Goal: Task Accomplishment & Management: Manage account settings

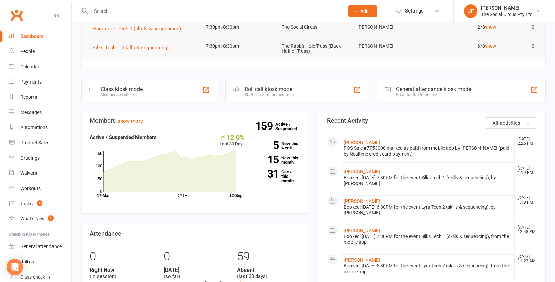
scroll to position [114, 0]
click at [364, 140] on link "[PERSON_NAME]" at bounding box center [362, 141] width 36 height 5
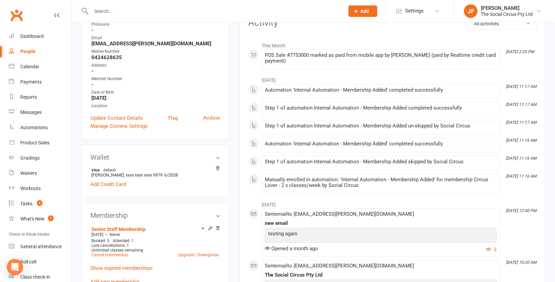
scroll to position [98, 0]
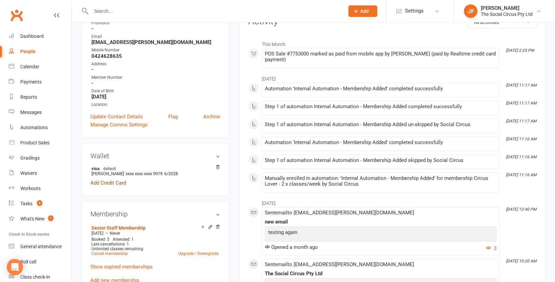
click at [114, 184] on link "Add Credit Card" at bounding box center [108, 183] width 36 height 8
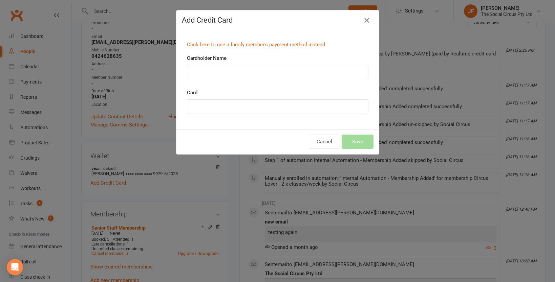
click at [367, 20] on icon "button" at bounding box center [367, 20] width 8 height 8
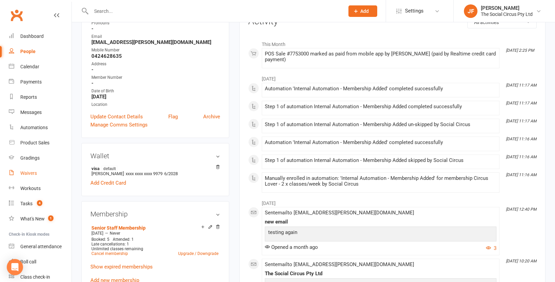
scroll to position [28, 0]
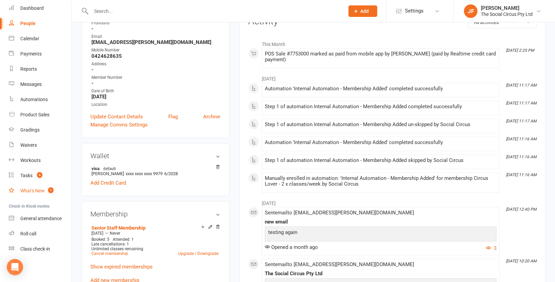
click at [32, 190] on div "What's New" at bounding box center [32, 190] width 24 height 5
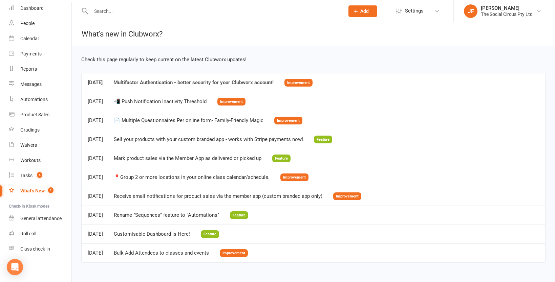
click at [184, 83] on div "Multifactor Authentication - better security for your Clubworx account!" at bounding box center [193, 83] width 160 height 6
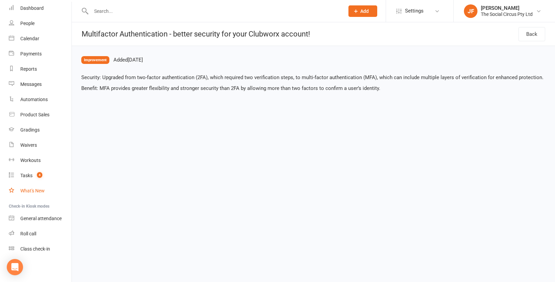
click at [36, 191] on div "What's New" at bounding box center [32, 190] width 24 height 5
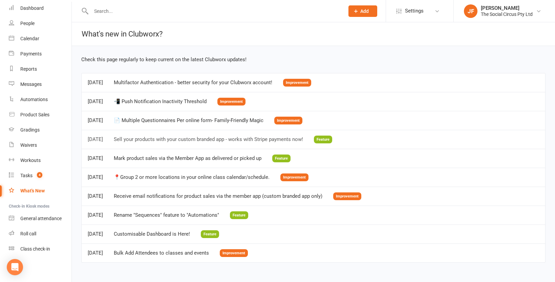
click at [227, 138] on div "Sell your products with your custom branded app - works with Stripe payments no…" at bounding box center [208, 140] width 189 height 6
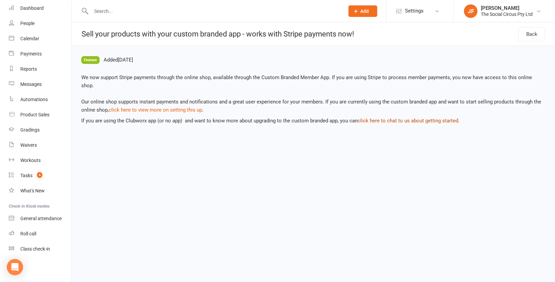
click at [388, 118] on link "click here to chat to us about getting started" at bounding box center [408, 121] width 101 height 6
click at [424, 7] on link "Settings" at bounding box center [419, 10] width 47 height 15
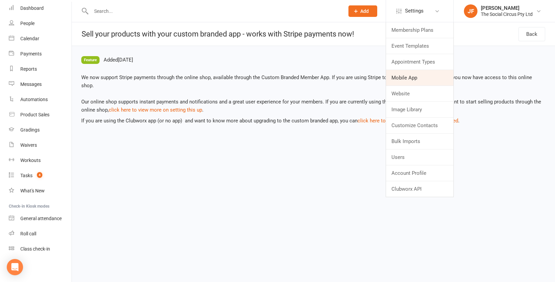
click at [421, 77] on link "Mobile App" at bounding box center [419, 78] width 67 height 16
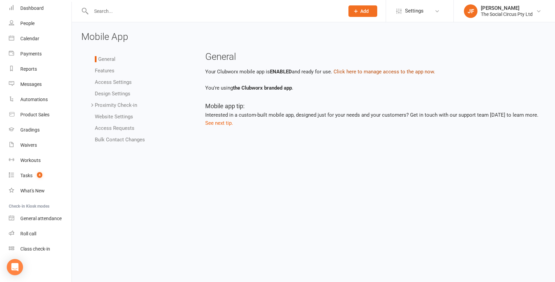
click at [414, 68] on button "Click here to manage access to the app now." at bounding box center [385, 72] width 102 height 8
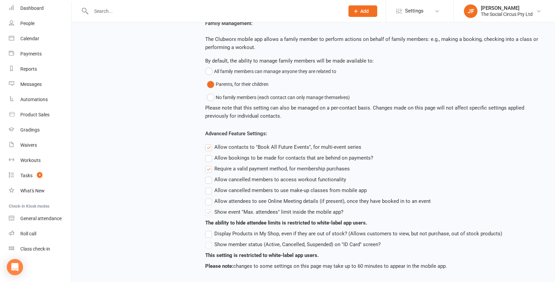
scroll to position [209, 0]
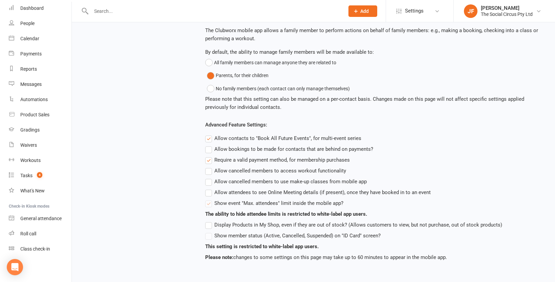
click at [236, 236] on label "Show member status (Active, Cancelled, Suspended) on "ID Card" screen?" at bounding box center [292, 236] width 175 height 8
click at [211, 235] on label "Show member status (Active, Cancelled, Suspended) on "ID Card" screen?" at bounding box center [292, 236] width 175 height 8
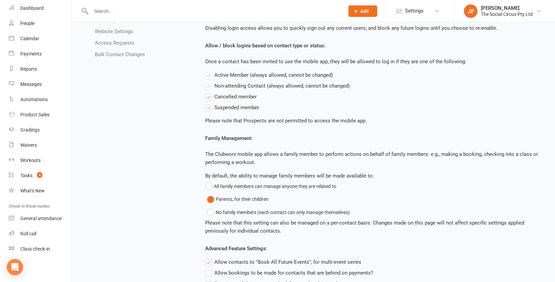
scroll to position [0, 0]
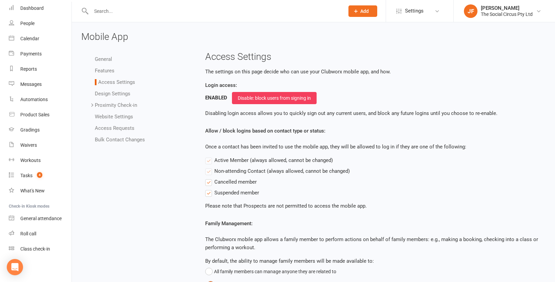
click at [107, 66] on ul "General Features Access Settings Design Settings Proximity Check-in Event Locat…" at bounding box center [135, 99] width 108 height 89
click at [107, 69] on link "Features" at bounding box center [105, 71] width 20 height 6
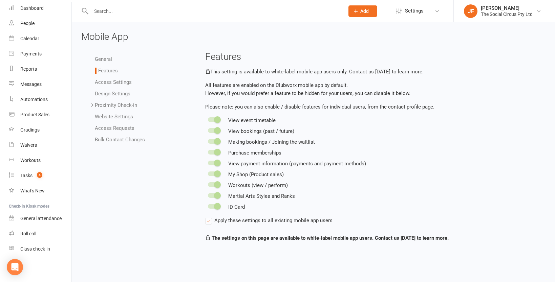
click at [124, 93] on link "Design Settings" at bounding box center [113, 94] width 36 height 6
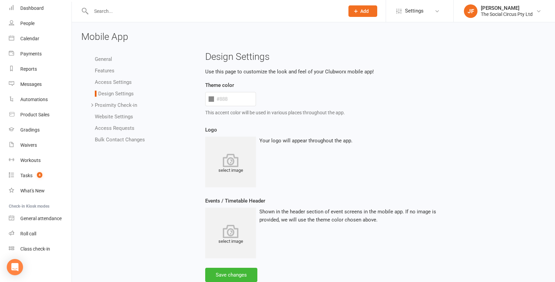
type input "#69d5c3"
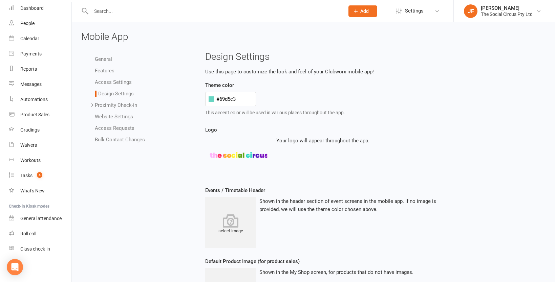
click at [114, 116] on link "Website Settings" at bounding box center [114, 117] width 38 height 6
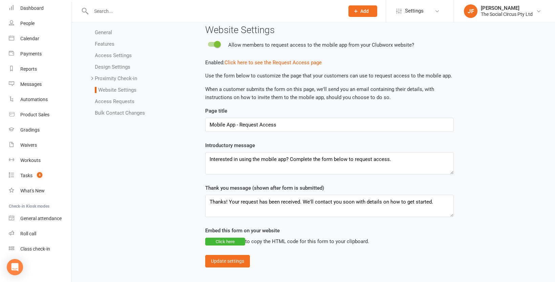
scroll to position [33, 0]
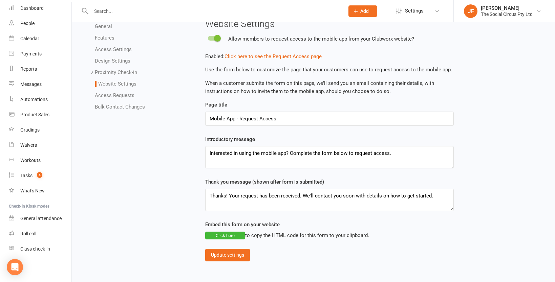
click at [128, 94] on link "Access Requests" at bounding box center [115, 95] width 40 height 6
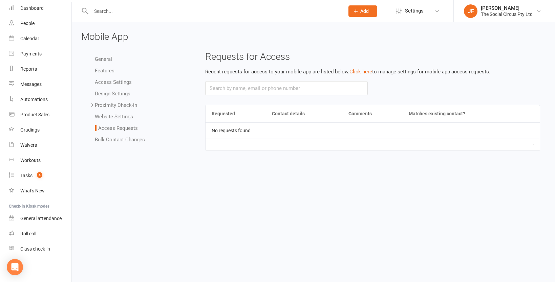
click at [140, 139] on link "Bulk Contact Changes" at bounding box center [120, 140] width 50 height 6
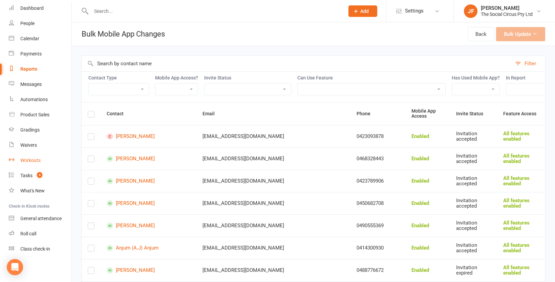
click at [30, 160] on div "Workouts" at bounding box center [30, 160] width 20 height 5
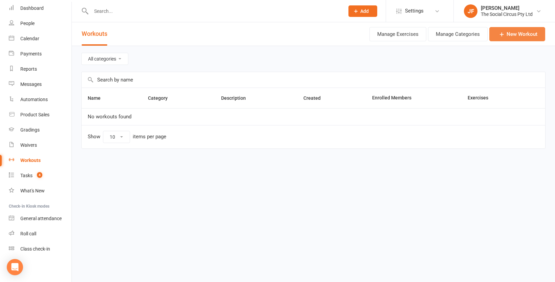
click at [507, 32] on link "New Workout" at bounding box center [517, 34] width 56 height 14
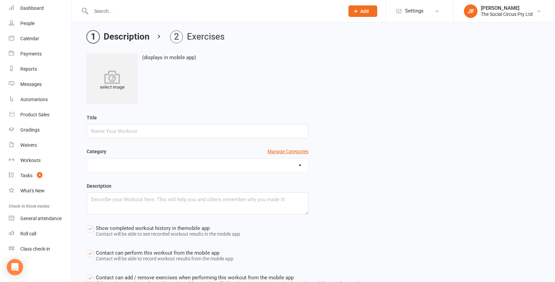
scroll to position [74, 0]
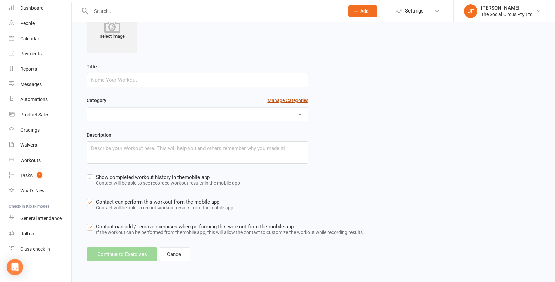
click at [292, 102] on button "Manage Categories" at bounding box center [287, 100] width 41 height 7
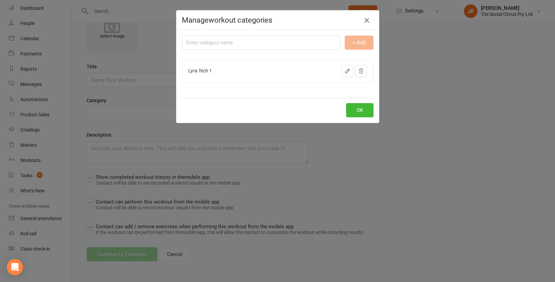
click at [367, 21] on icon "button" at bounding box center [367, 20] width 8 height 8
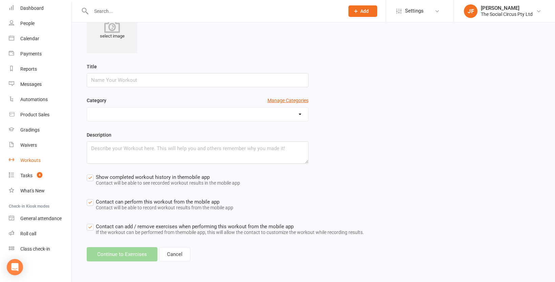
click at [34, 160] on div "Workouts" at bounding box center [30, 160] width 20 height 5
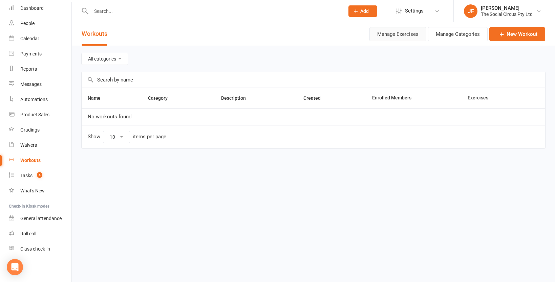
click at [400, 31] on button "Manage Exercises" at bounding box center [397, 34] width 57 height 14
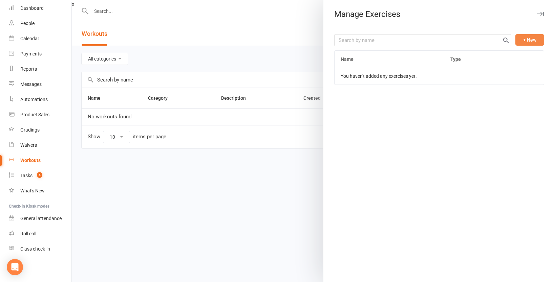
click at [531, 42] on button "+ New" at bounding box center [529, 40] width 29 height 12
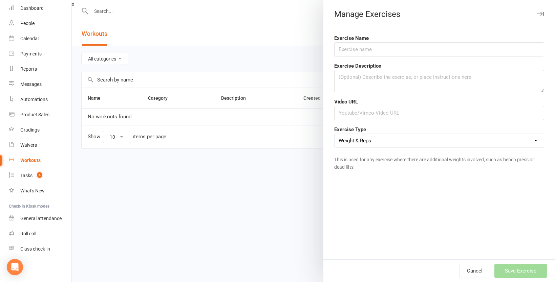
click at [377, 144] on select "Weight & Reps Time / Distance Weights, Reps, Time & Distance Just Reps Display …" at bounding box center [439, 141] width 209 height 14
click at [540, 15] on icon "button" at bounding box center [540, 14] width 7 height 4
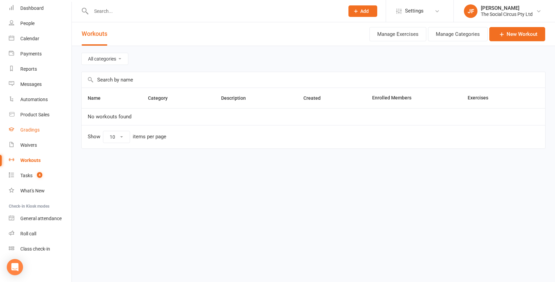
click at [32, 129] on div "Gradings" at bounding box center [29, 129] width 19 height 5
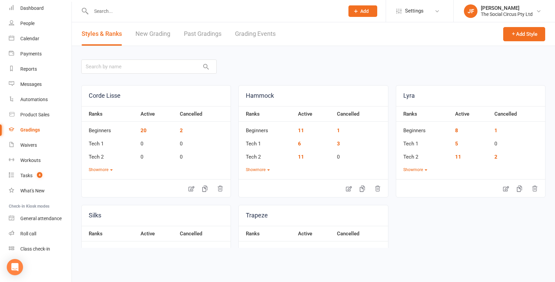
click at [150, 34] on link "New Grading" at bounding box center [152, 33] width 35 height 23
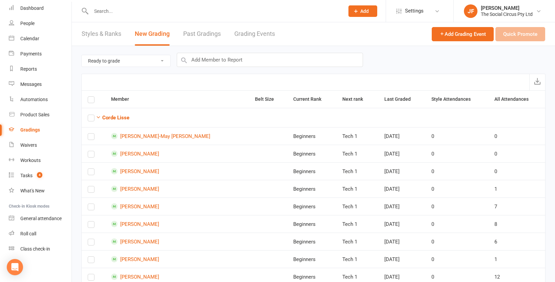
click at [188, 36] on link "Past Gradings" at bounding box center [202, 33] width 38 height 23
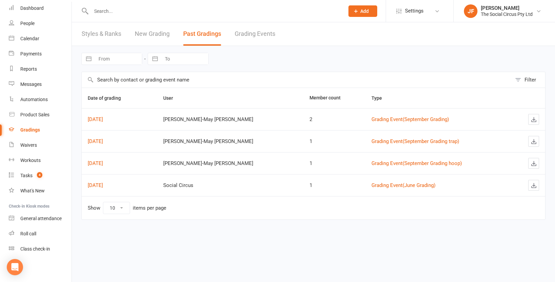
click at [248, 33] on link "Grading Events" at bounding box center [255, 33] width 41 height 23
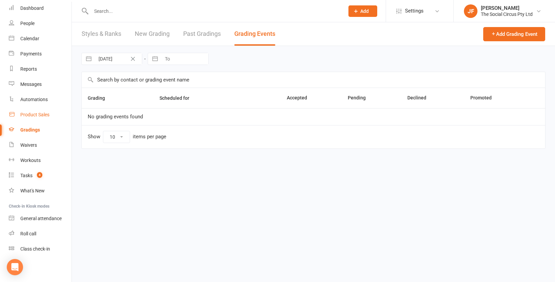
click at [38, 113] on div "Product Sales" at bounding box center [34, 114] width 29 height 5
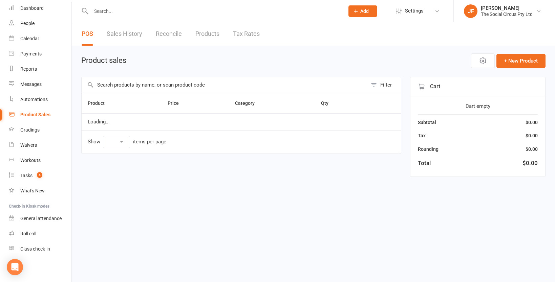
select select "10"
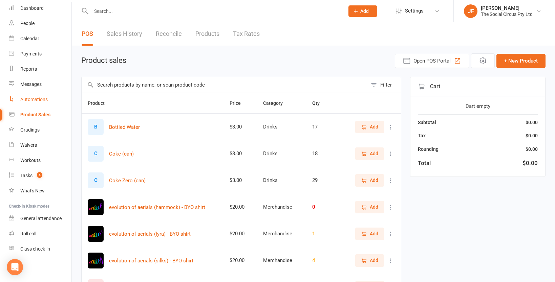
click at [33, 98] on div "Automations" at bounding box center [33, 99] width 27 height 5
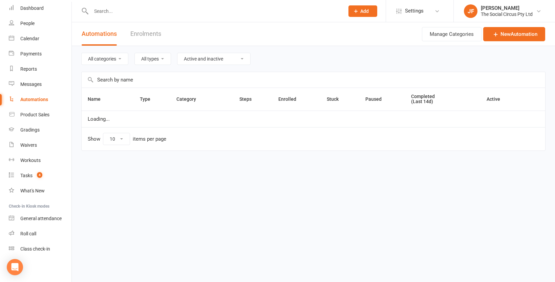
select select "100"
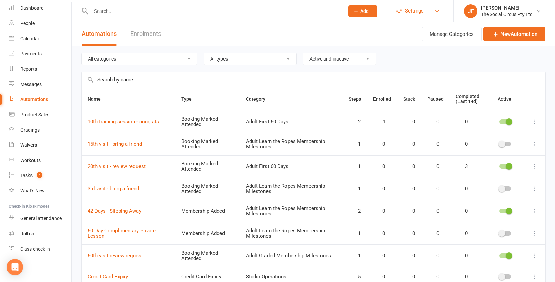
click at [404, 14] on link "Settings" at bounding box center [419, 10] width 47 height 15
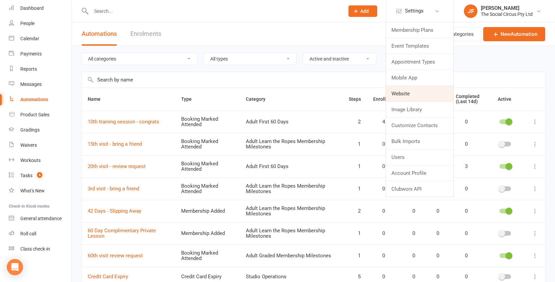
click at [404, 91] on link "Website" at bounding box center [419, 94] width 67 height 16
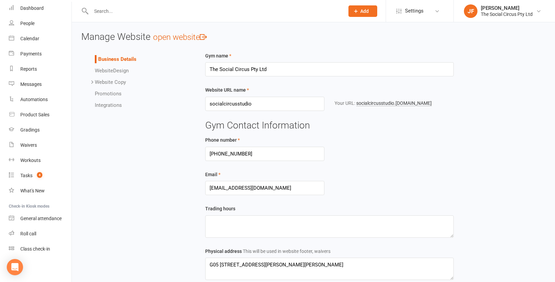
click at [123, 67] on li "Website Design" at bounding box center [142, 71] width 95 height 8
click at [122, 70] on link "Website Design" at bounding box center [112, 71] width 34 height 6
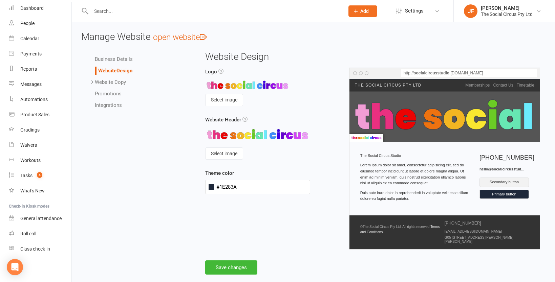
click at [113, 83] on link "Website Copy" at bounding box center [110, 82] width 31 height 6
click at [117, 93] on link "Homepage" at bounding box center [120, 94] width 25 height 6
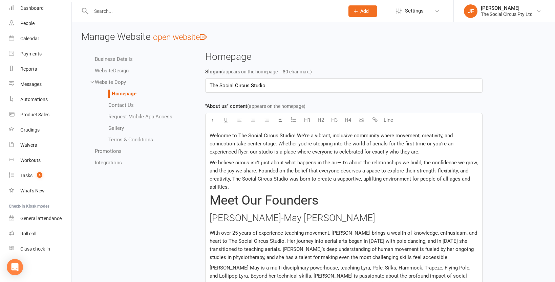
click at [261, 139] on p "Welcome to The Social Circus Studio! We're a vibrant, inclusive community where…" at bounding box center [344, 144] width 268 height 24
click at [122, 140] on link "Terms & Conditions" at bounding box center [130, 140] width 45 height 6
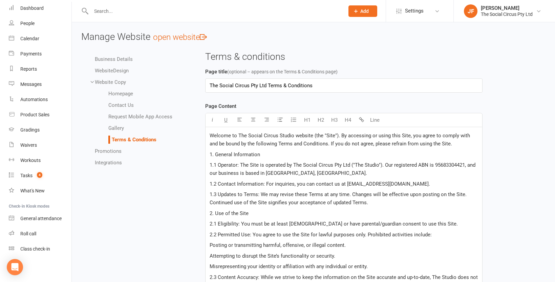
click at [117, 127] on link "Gallery" at bounding box center [116, 128] width 16 height 6
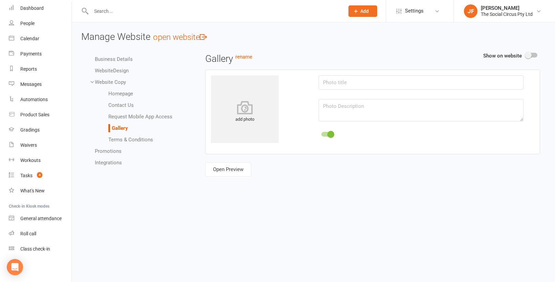
click at [123, 116] on link "Request Mobile App Access" at bounding box center [140, 117] width 64 height 6
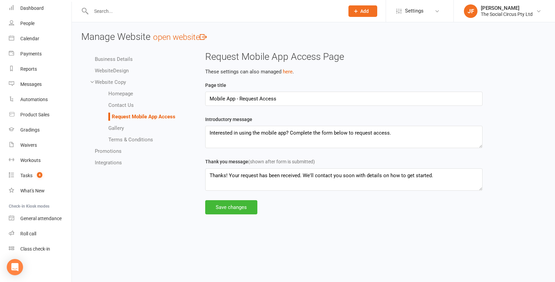
click at [121, 104] on link "Contact Us" at bounding box center [120, 105] width 25 height 6
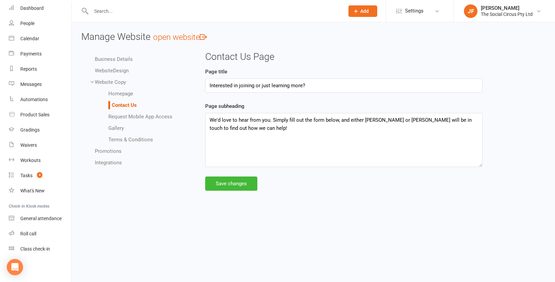
click at [121, 93] on link "Homepage" at bounding box center [120, 94] width 25 height 6
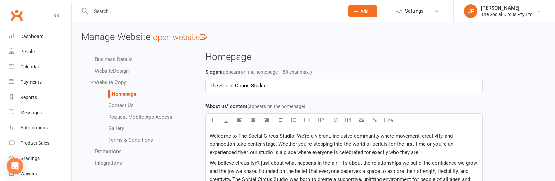
click at [270, 150] on span "Welcome to The Social Circus Studio! We're a vibrant, inclusive community where…" at bounding box center [332, 144] width 245 height 22
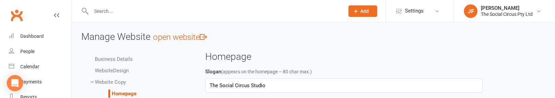
click at [14, 16] on link "Clubworx" at bounding box center [16, 15] width 17 height 17
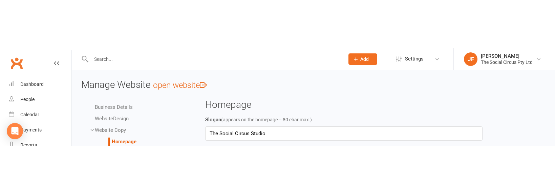
scroll to position [27, 0]
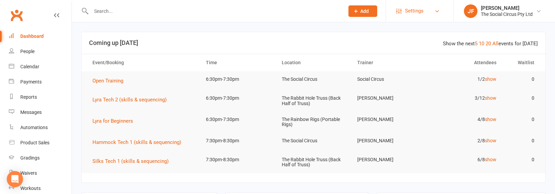
click at [414, 9] on span "Settings" at bounding box center [414, 10] width 19 height 15
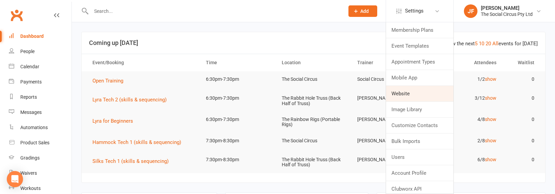
click at [397, 93] on link "Website" at bounding box center [419, 94] width 67 height 16
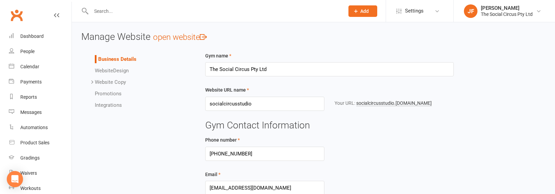
click at [114, 81] on link "Website Copy" at bounding box center [110, 82] width 31 height 6
click at [118, 95] on link "Homepage" at bounding box center [120, 94] width 25 height 6
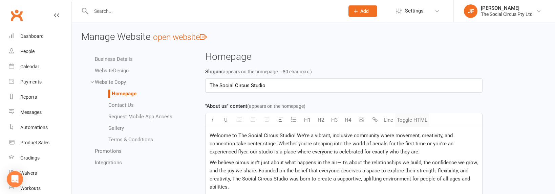
click at [410, 119] on button "Toggle HTML" at bounding box center [412, 120] width 34 height 14
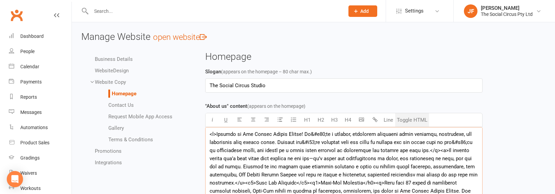
click at [210, 134] on textarea at bounding box center [343, 178] width 277 height 102
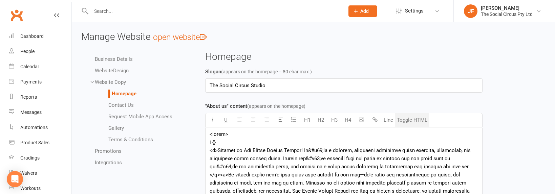
click at [205, 37] on link "open website" at bounding box center [180, 37] width 54 height 9
click at [231, 134] on textarea at bounding box center [343, 178] width 277 height 102
drag, startPoint x: 217, startPoint y: 142, endPoint x: 208, endPoint y: 142, distance: 9.1
click at [208, 142] on textarea at bounding box center [343, 178] width 277 height 102
paste textarea "body { font-family: Poppins; font-size: 15px; line-height: 1.6; color: #333; ba…"
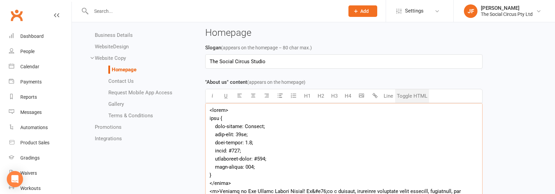
scroll to position [79, 0]
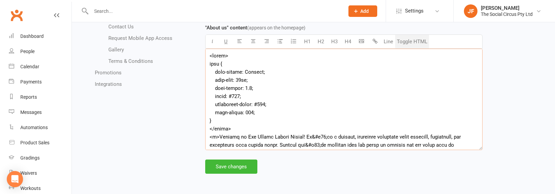
type textarea "<style> body { font-family: Poppins; font-size: 15px; line-height: 1.6; color: …"
click at [240, 159] on div "Slogan (appears on the homepage – 80 char max.) The Social Circus Studio "About…" at bounding box center [343, 74] width 287 height 171
click at [237, 168] on button "Save changes" at bounding box center [231, 167] width 52 height 14
click at [239, 99] on textarea at bounding box center [343, 100] width 277 height 102
click at [224, 120] on textarea at bounding box center [343, 100] width 277 height 102
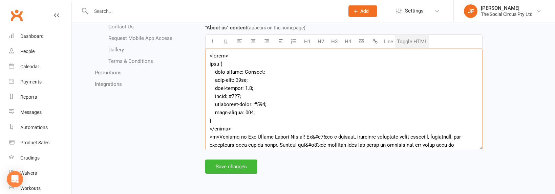
click at [222, 121] on textarea at bounding box center [343, 100] width 277 height 102
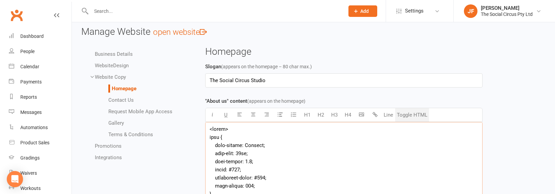
scroll to position [4, 0]
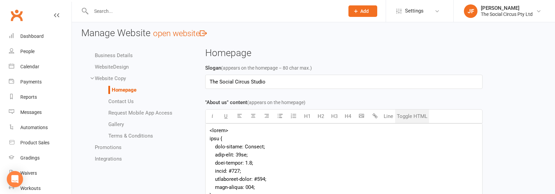
click at [109, 158] on link "Integrations" at bounding box center [108, 159] width 27 height 6
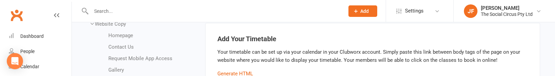
scroll to position [61, 0]
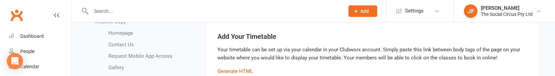
click at [126, 45] on link "Contact Us" at bounding box center [120, 45] width 25 height 6
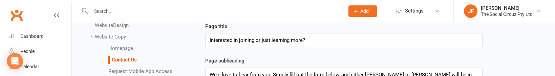
scroll to position [42, 0]
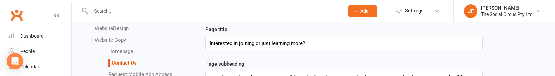
click at [124, 52] on link "Homepage" at bounding box center [120, 51] width 25 height 6
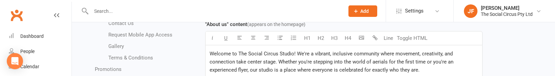
scroll to position [85, 0]
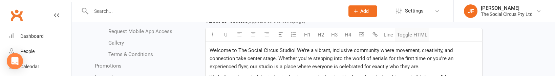
click at [404, 38] on button "Toggle HTML" at bounding box center [412, 35] width 34 height 14
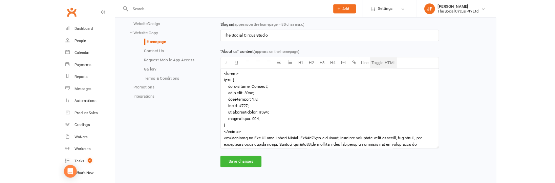
scroll to position [42, 0]
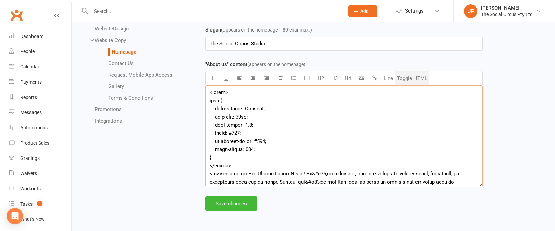
click at [262, 149] on textarea at bounding box center [343, 136] width 277 height 102
drag, startPoint x: 254, startPoint y: 149, endPoint x: 216, endPoint y: 110, distance: 54.8
click at [216, 110] on textarea at bounding box center [343, 136] width 277 height 102
click at [236, 136] on textarea at bounding box center [343, 136] width 277 height 102
drag, startPoint x: 255, startPoint y: 149, endPoint x: 215, endPoint y: 110, distance: 55.3
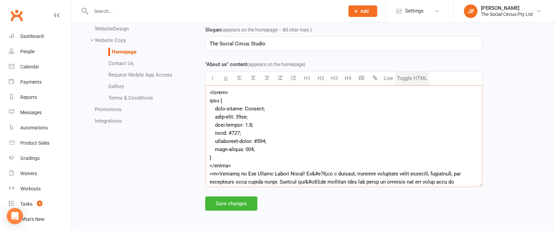
click at [215, 110] on textarea at bounding box center [343, 136] width 277 height 102
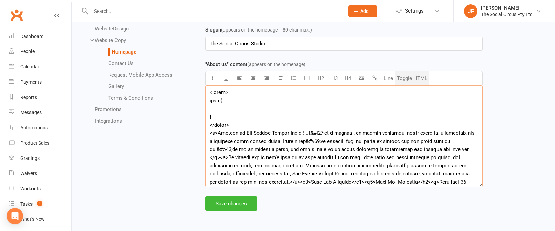
click at [232, 125] on textarea at bounding box center [343, 136] width 277 height 102
drag, startPoint x: 212, startPoint y: 117, endPoint x: 206, endPoint y: 103, distance: 15.9
click at [206, 103] on textarea at bounding box center [343, 136] width 277 height 102
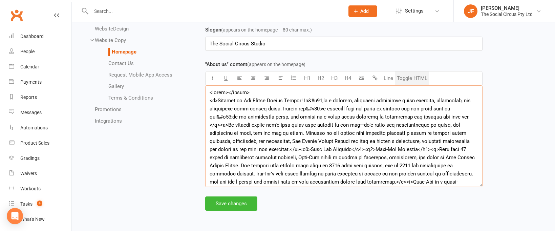
type textarea "<style></style> <p>Welcome to The Social Circus Studio! We&#x27;re a vibrant, i…"
click at [422, 77] on button "Toggle HTML" at bounding box center [412, 78] width 34 height 14
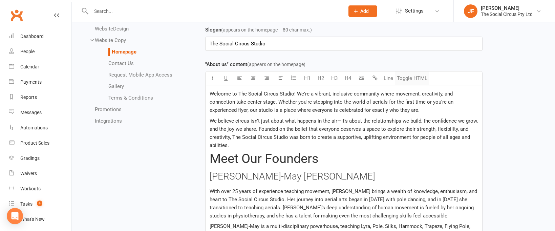
click at [422, 77] on button "Toggle HTML" at bounding box center [412, 78] width 34 height 14
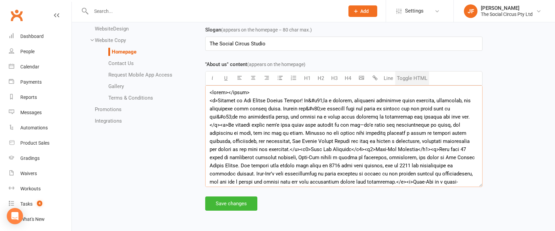
click at [226, 93] on textarea at bounding box center [343, 136] width 277 height 102
drag, startPoint x: 222, startPoint y: 92, endPoint x: 213, endPoint y: 92, distance: 9.5
click at [213, 92] on textarea at bounding box center [343, 136] width 277 height 102
click at [228, 92] on textarea at bounding box center [343, 136] width 277 height 102
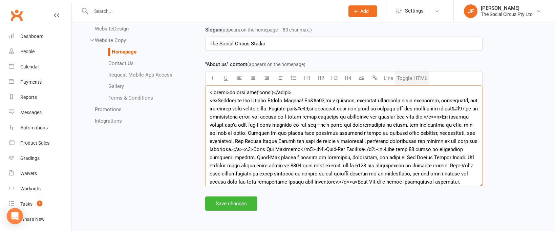
drag, startPoint x: 283, startPoint y: 93, endPoint x: 275, endPoint y: 94, distance: 8.5
click at [275, 94] on textarea at bounding box center [343, 136] width 277 height 102
click at [312, 94] on textarea at bounding box center [343, 136] width 277 height 102
click at [306, 94] on textarea at bounding box center [343, 136] width 277 height 102
click at [215, 101] on textarea at bounding box center [343, 136] width 277 height 102
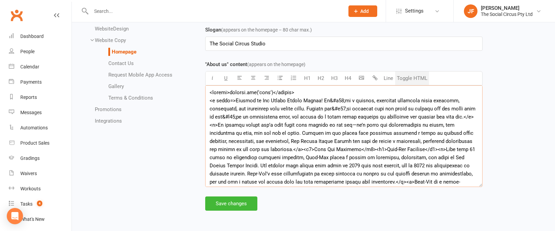
paste textarea "font-family: Poppins; font-size: 15px; line-height: 1.6; color: #333; backgroun…"
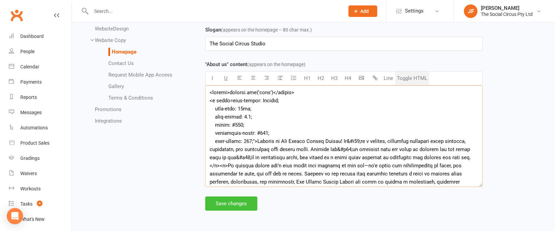
type textarea "<script>console.log('test')</script> <p style=font-family: Poppins; font-size: …"
click at [244, 194] on button "Save changes" at bounding box center [231, 203] width 52 height 14
drag, startPoint x: 255, startPoint y: 141, endPoint x: 201, endPoint y: 87, distance: 75.7
click at [201, 87] on div "Slogan (appears on the homepage – 80 char max.) The Social Circus Studio "About…" at bounding box center [343, 111] width 287 height 171
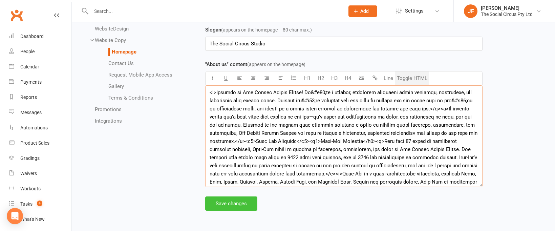
type textarea "<l>Ipsumdo si Ame Consec Adipis Elitse! Do&#e06;te i utlabor, etdolorem aliquae…"
click at [237, 194] on button "Save changes" at bounding box center [231, 203] width 52 height 14
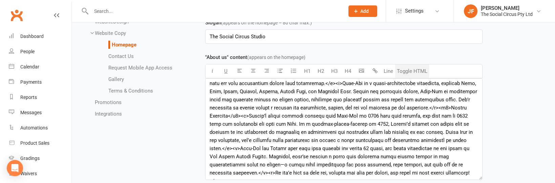
scroll to position [90, 0]
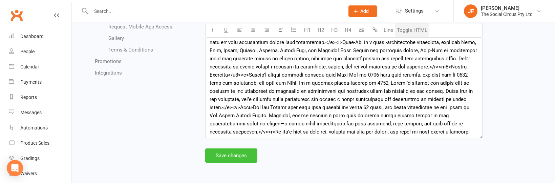
click at [231, 156] on button "Save changes" at bounding box center [231, 155] width 52 height 14
click at [235, 155] on button "Save changes" at bounding box center [231, 155] width 52 height 14
click at [153, 150] on div "Business Details Website Design Website Copy Homepage Contact Us Request Mobile…" at bounding box center [313, 68] width 474 height 212
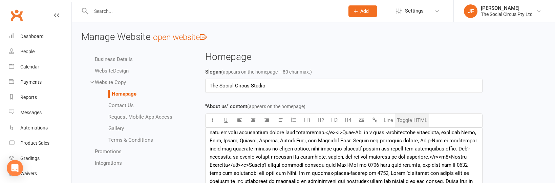
click at [121, 59] on link "Business Details" at bounding box center [114, 59] width 38 height 6
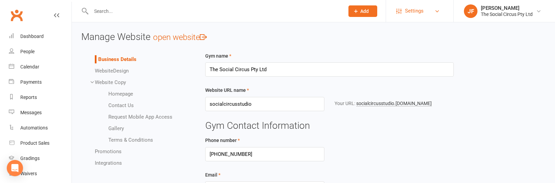
click at [418, 5] on span "Settings" at bounding box center [414, 10] width 19 height 15
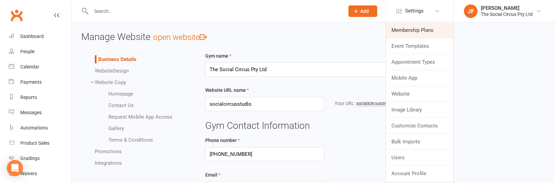
click at [410, 28] on link "Membership Plans" at bounding box center [419, 30] width 67 height 16
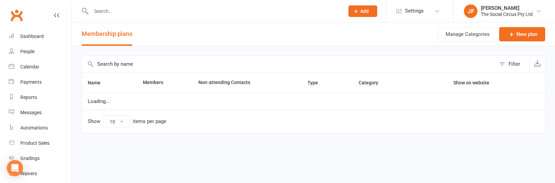
select select "100"
click at [419, 11] on span "Settings" at bounding box center [414, 10] width 19 height 15
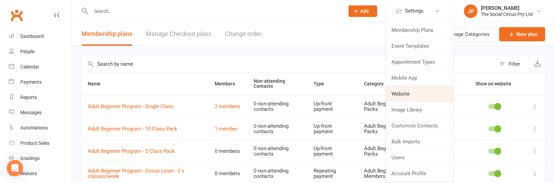
click at [399, 92] on link "Website" at bounding box center [419, 94] width 67 height 16
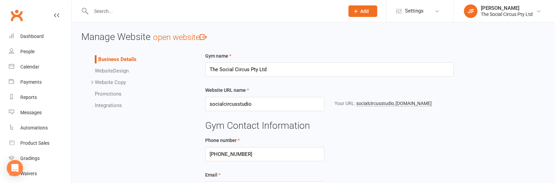
click at [114, 81] on link "Website Copy" at bounding box center [110, 82] width 31 height 6
click at [107, 148] on li "Promotions" at bounding box center [142, 151] width 95 height 8
click at [109, 164] on link "Integrations" at bounding box center [108, 163] width 27 height 6
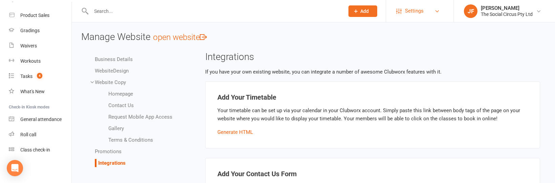
click at [423, 9] on span "Settings" at bounding box center [414, 10] width 19 height 15
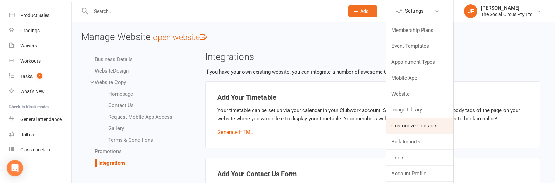
scroll to position [15, 0]
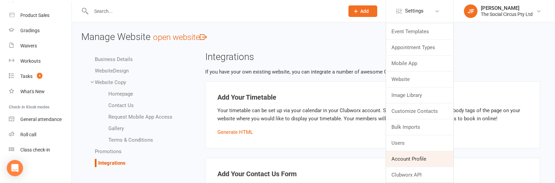
click at [411, 157] on link "Account Profile" at bounding box center [419, 159] width 67 height 16
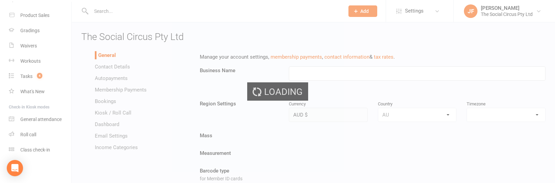
type input "The Social Circus Pty Ltd"
select select "Australia/Sydney"
select select "hello@socialcircusstudio.com.au"
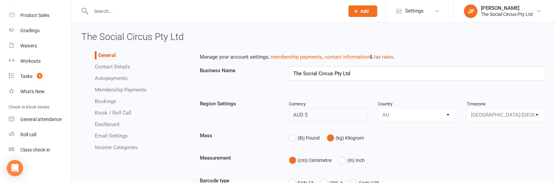
click at [126, 89] on link "Membership Payments" at bounding box center [121, 90] width 52 height 6
select select "1525"
select select "expire_class_packs_on_booking_attendance"
select select "allow_make_up_classes_for_expired_memberships_up_to_7d"
select select "reactivate_if_cancelled_30d_ago_or_earlier"
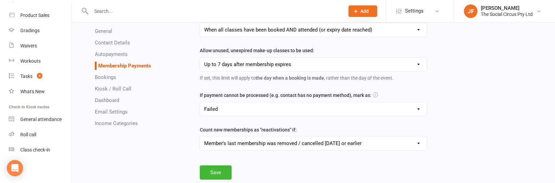
scroll to position [287, 0]
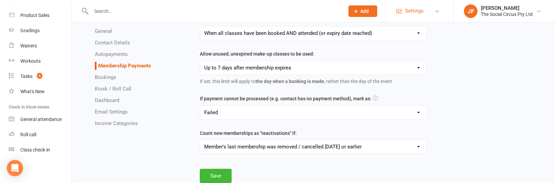
click at [423, 10] on span "Settings" at bounding box center [414, 10] width 19 height 15
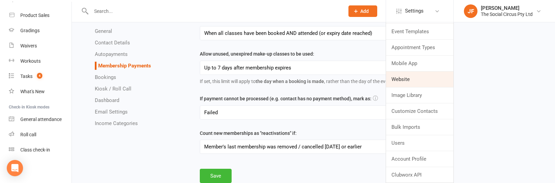
click at [404, 79] on link "Website" at bounding box center [419, 79] width 67 height 16
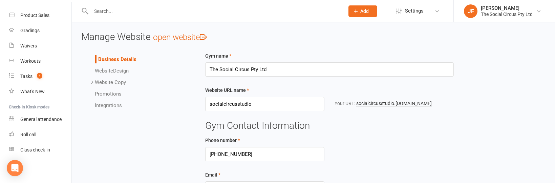
click at [185, 36] on link "open website" at bounding box center [180, 37] width 54 height 9
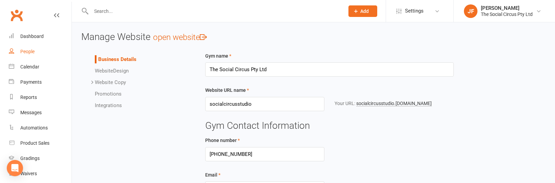
click at [27, 50] on div "People" at bounding box center [27, 51] width 14 height 5
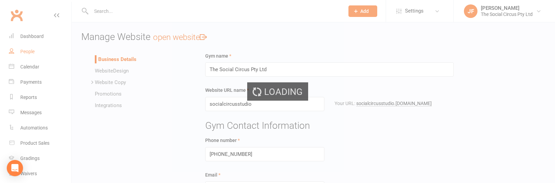
select select "50"
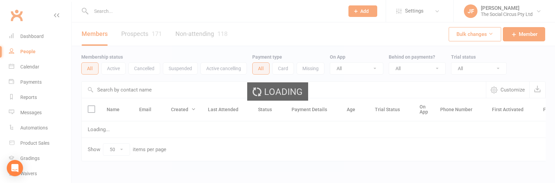
click at [143, 14] on input "text" at bounding box center [214, 10] width 251 height 9
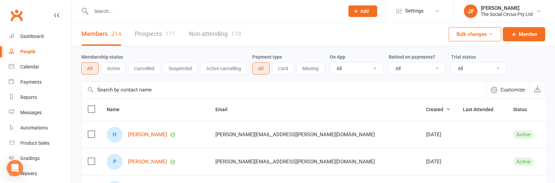
click at [115, 15] on input "text" at bounding box center [214, 10] width 251 height 9
type input "jonaye"
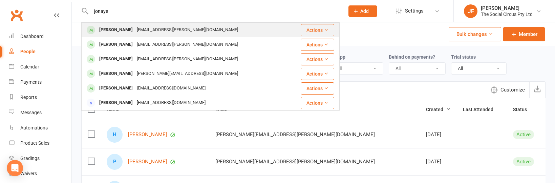
click at [135, 34] on div "jonaye.elizabeth@gmail.com" at bounding box center [187, 30] width 105 height 10
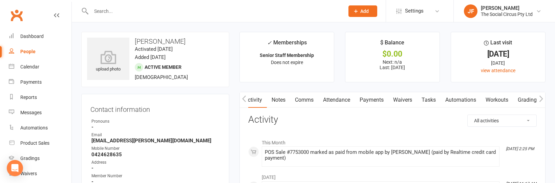
scroll to position [0, 157]
click at [445, 99] on link "Mobile App" at bounding box center [442, 100] width 37 height 16
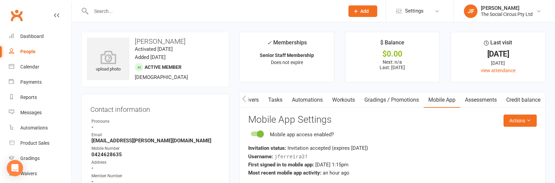
click at [359, 152] on div "Username: jferreira31" at bounding box center [392, 156] width 288 height 8
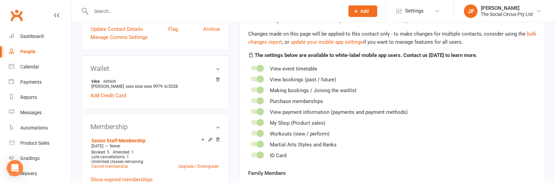
scroll to position [187, 0]
click at [337, 41] on link "update your mobile app settings" at bounding box center [327, 41] width 72 height 6
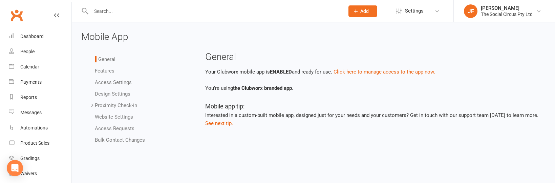
click at [119, 117] on link "Website Settings" at bounding box center [114, 117] width 38 height 6
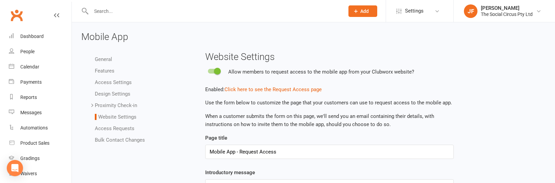
click at [123, 81] on link "Access Settings" at bounding box center [113, 82] width 37 height 6
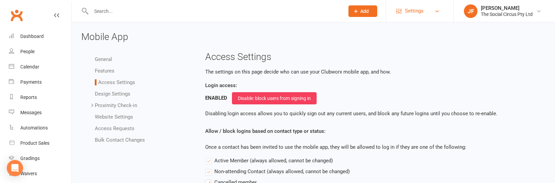
click at [411, 15] on span "Settings" at bounding box center [414, 10] width 19 height 15
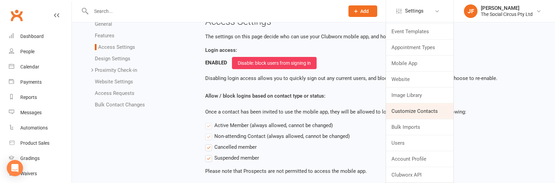
scroll to position [36, 0]
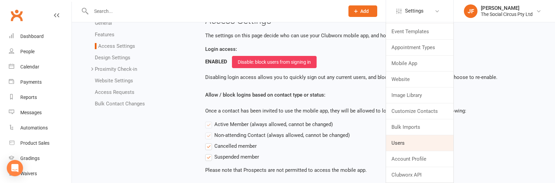
click at [404, 143] on link "Users" at bounding box center [419, 143] width 67 height 16
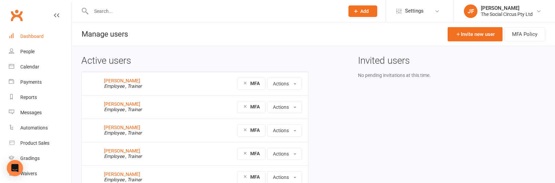
click at [40, 36] on div "Dashboard" at bounding box center [31, 36] width 23 height 5
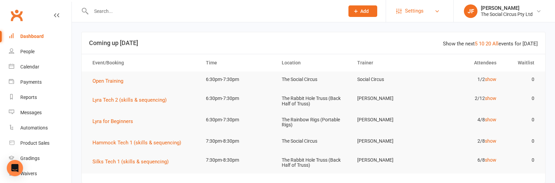
click at [416, 8] on span "Settings" at bounding box center [414, 10] width 19 height 15
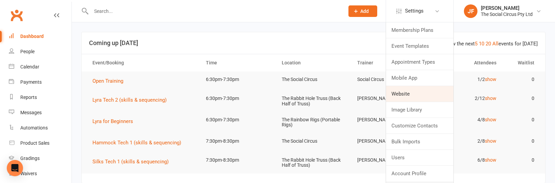
click at [402, 95] on link "Website" at bounding box center [419, 94] width 67 height 16
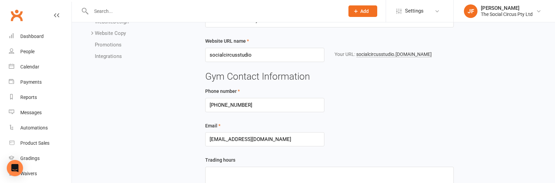
scroll to position [40, 0]
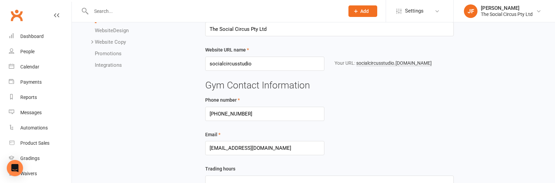
click at [102, 44] on link "Website Copy" at bounding box center [110, 42] width 31 height 6
click at [120, 62] on link "Contact Us" at bounding box center [120, 65] width 25 height 6
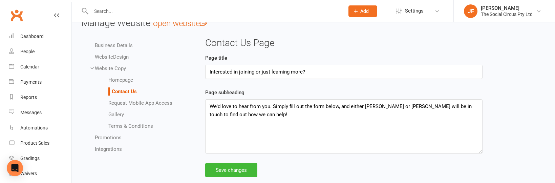
scroll to position [20, 0]
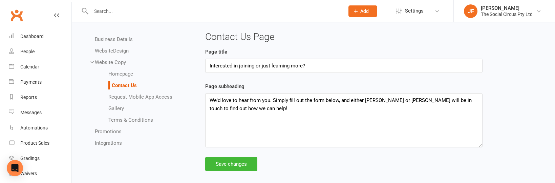
click at [114, 76] on link "Homepage" at bounding box center [120, 74] width 25 height 6
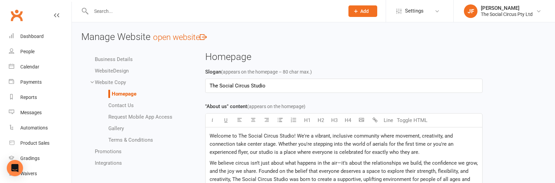
click at [249, 145] on span "Welcome to The Social Circus Studio! We're a vibrant, inclusive community where…" at bounding box center [332, 144] width 245 height 22
click at [419, 120] on button "Toggle HTML" at bounding box center [412, 120] width 34 height 14
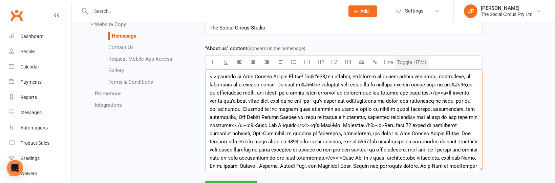
click at [209, 77] on textarea at bounding box center [343, 120] width 277 height 102
click at [238, 63] on icon "button" at bounding box center [239, 61] width 5 height 5
type textarea "<l>Ipsumdo si Ame Consec Adipis Elitse! Do&#e60;te i utlabor, etdolorem aliquae…"
click at [411, 62] on button "Toggle HTML" at bounding box center [412, 63] width 34 height 14
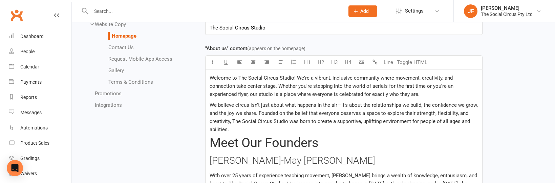
click at [295, 78] on span "Welcome to The Social Circus Studio! We're a vibrant, inclusive community where…" at bounding box center [332, 86] width 245 height 22
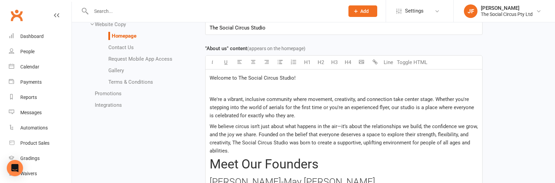
click at [259, 79] on span "Welcome to The Social Circus Studio!" at bounding box center [253, 78] width 86 height 6
click at [266, 63] on icon "button" at bounding box center [266, 61] width 5 height 5
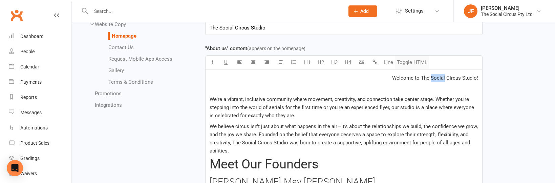
click at [411, 62] on button "Toggle HTML" at bounding box center [412, 63] width 34 height 14
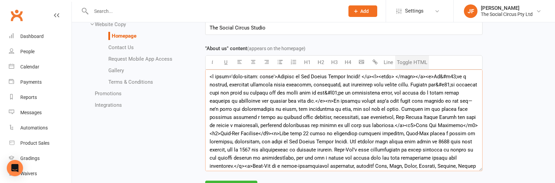
click at [260, 76] on textarea at bounding box center [343, 120] width 277 height 102
drag, startPoint x: 264, startPoint y: 77, endPoint x: 231, endPoint y: 77, distance: 33.2
click at [231, 77] on textarea at bounding box center [343, 120] width 277 height 102
click at [209, 73] on textarea at bounding box center [343, 120] width 277 height 102
drag, startPoint x: 278, startPoint y: 76, endPoint x: 229, endPoint y: 76, distance: 49.1
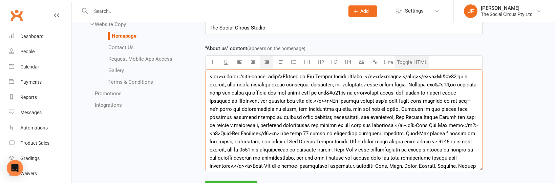
click at [229, 76] on textarea at bounding box center [343, 120] width 277 height 102
click at [222, 77] on textarea at bounding box center [343, 120] width 277 height 102
paste textarea "style='text-align: right'"
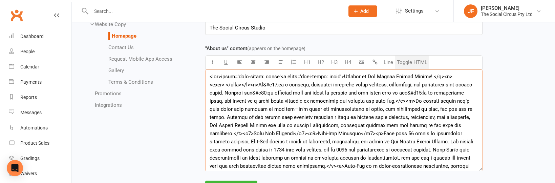
click at [221, 77] on textarea at bounding box center [343, 120] width 277 height 102
click at [269, 76] on textarea at bounding box center [343, 120] width 277 height 102
click at [262, 76] on textarea at bounding box center [343, 120] width 277 height 102
click at [295, 75] on textarea at bounding box center [343, 120] width 277 height 102
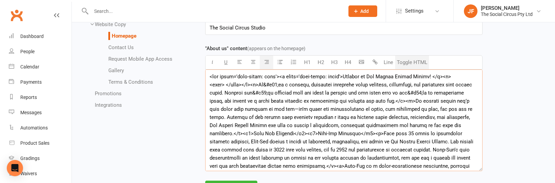
click at [319, 77] on textarea at bounding box center [343, 120] width 277 height 102
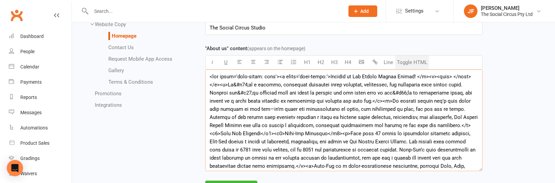
drag, startPoint x: 313, startPoint y: 76, endPoint x: 274, endPoint y: 76, distance: 38.9
click at [274, 76] on textarea at bounding box center [343, 120] width 277 height 102
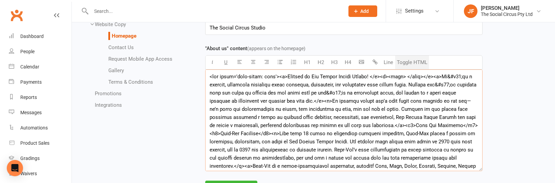
click at [268, 76] on textarea at bounding box center [343, 120] width 277 height 102
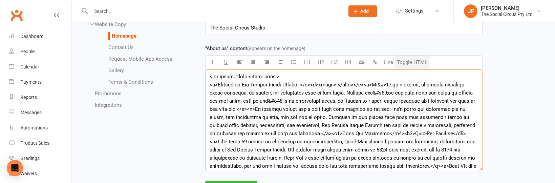
click at [265, 75] on textarea at bounding box center [343, 120] width 277 height 102
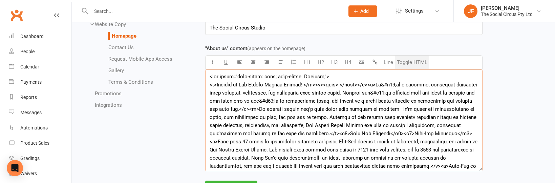
scroll to position [91, 0]
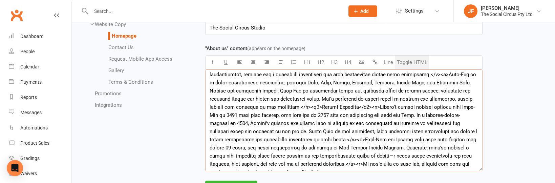
click at [402, 163] on textarea at bounding box center [343, 120] width 277 height 102
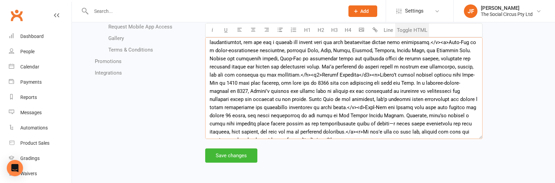
type textarea "<lor ipsum='dolo-sitam: cons; adip-elitse: Doeiusm;'> <t>Incidid ut Lab Etdolo …"
click at [222, 158] on button "Save changes" at bounding box center [231, 155] width 52 height 14
click at [108, 9] on input "text" at bounding box center [214, 10] width 251 height 9
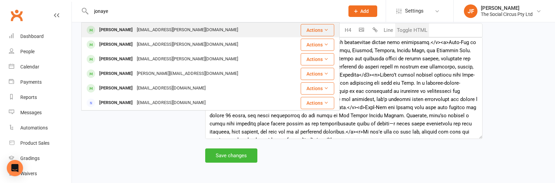
type input "jonaye"
click at [147, 28] on div "[EMAIL_ADDRESS][PERSON_NAME][DOMAIN_NAME]" at bounding box center [187, 30] width 105 height 10
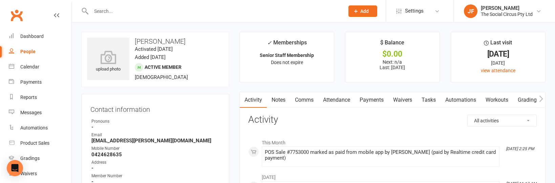
click at [133, 8] on input "text" at bounding box center [214, 10] width 251 height 9
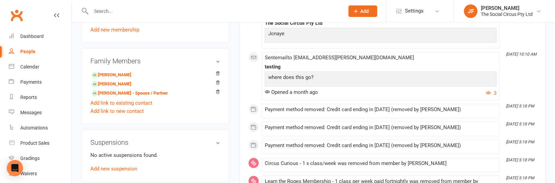
scroll to position [350, 0]
click at [128, 73] on link "[PERSON_NAME]" at bounding box center [111, 73] width 40 height 7
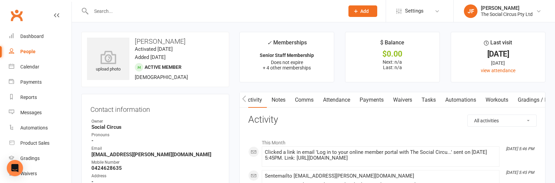
scroll to position [0, 157]
click at [436, 101] on link "Mobile App" at bounding box center [442, 100] width 37 height 16
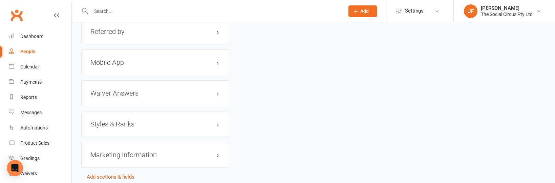
scroll to position [739, 0]
click at [195, 63] on h3 "Mobile App" at bounding box center [155, 61] width 130 height 7
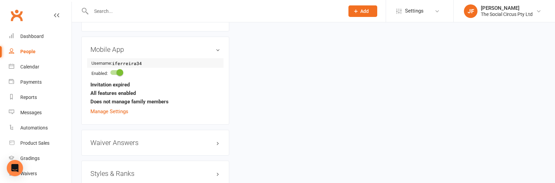
scroll to position [833, 0]
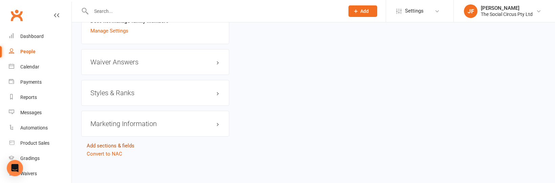
click at [122, 144] on link "Add sections & fields" at bounding box center [111, 146] width 48 height 6
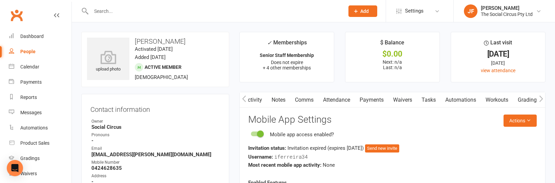
scroll to position [0, 157]
click at [513, 101] on link "Credit balance" at bounding box center [523, 100] width 44 height 16
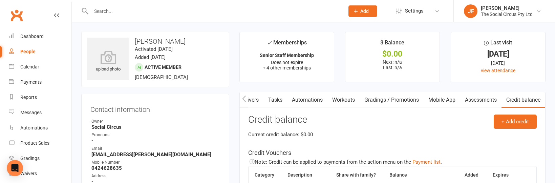
click at [472, 101] on link "Assessments" at bounding box center [480, 100] width 41 height 16
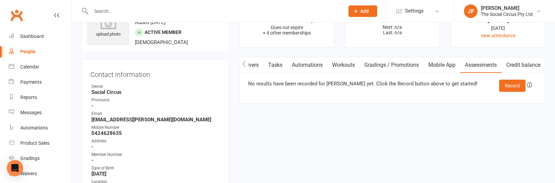
scroll to position [36, 0]
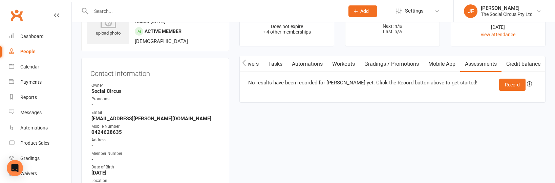
click at [391, 66] on link "Gradings / Promotions" at bounding box center [392, 64] width 64 height 16
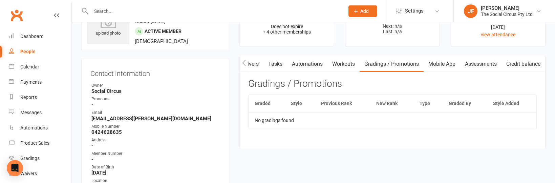
click at [341, 65] on link "Workouts" at bounding box center [343, 64] width 32 height 16
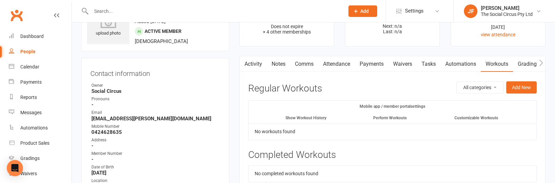
click at [262, 65] on link "Activity" at bounding box center [253, 64] width 27 height 16
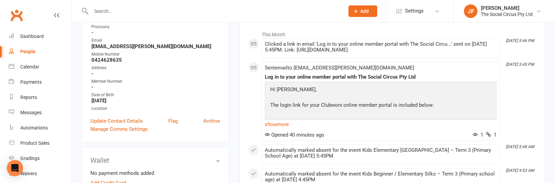
scroll to position [110, 0]
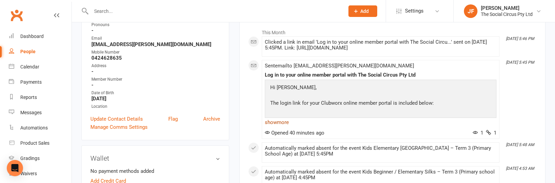
click at [288, 122] on link "show more" at bounding box center [381, 121] width 232 height 9
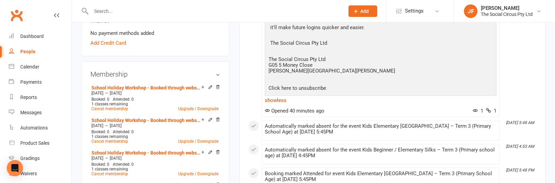
scroll to position [251, 0]
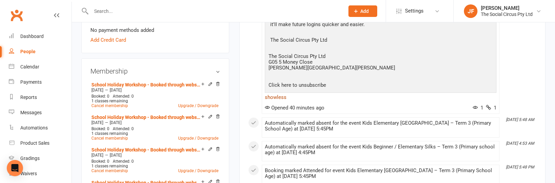
click at [304, 101] on link "show less" at bounding box center [381, 96] width 232 height 9
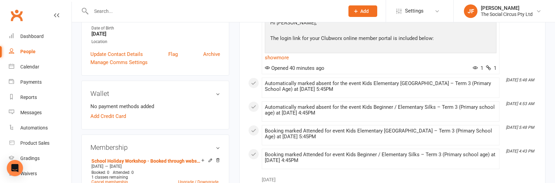
scroll to position [129, 0]
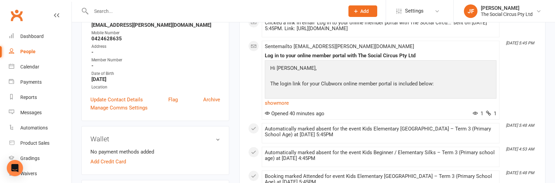
click at [313, 71] on p "Hi Isabella," at bounding box center [380, 69] width 224 height 10
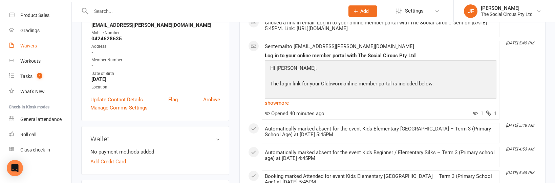
click at [27, 49] on link "Waivers" at bounding box center [40, 45] width 63 height 15
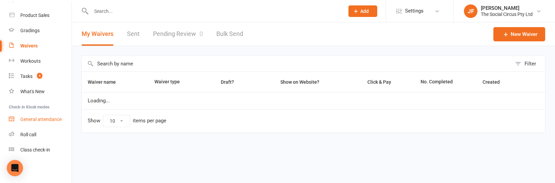
select select "100"
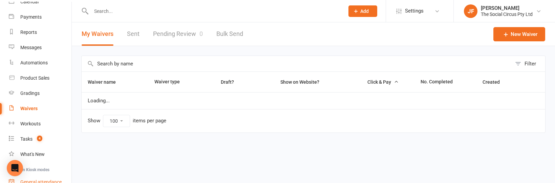
scroll to position [65, 0]
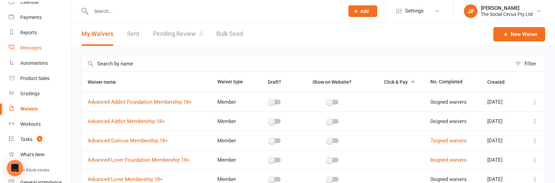
click at [26, 50] on div "Messages" at bounding box center [30, 47] width 21 height 5
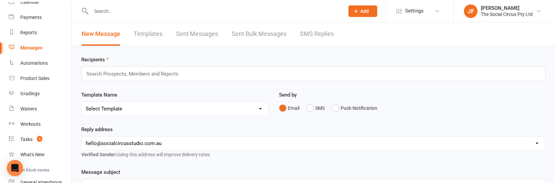
click at [155, 30] on link "Templates" at bounding box center [148, 33] width 29 height 23
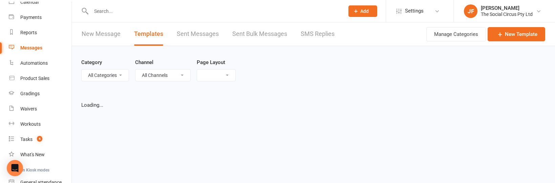
select select "grid"
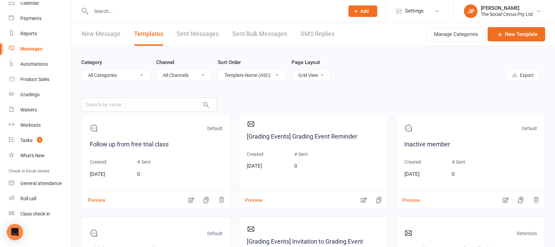
scroll to position [431, 0]
click at [437, 15] on link "Settings" at bounding box center [419, 10] width 47 height 15
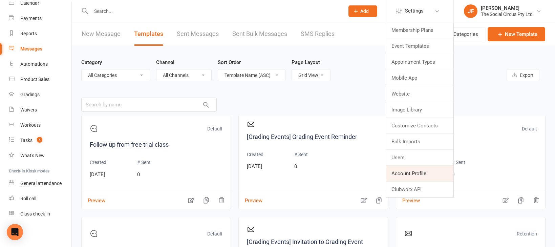
click at [419, 173] on link "Account Profile" at bounding box center [419, 174] width 67 height 16
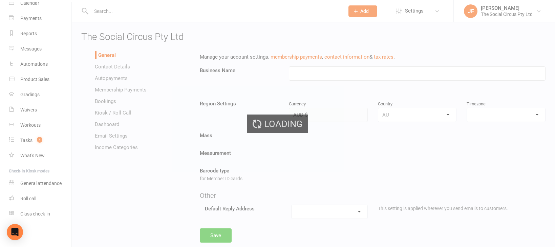
type input "The Social Circus Pty Ltd"
select select "Australia/Sydney"
select select "hello@socialcircusstudio.com.au"
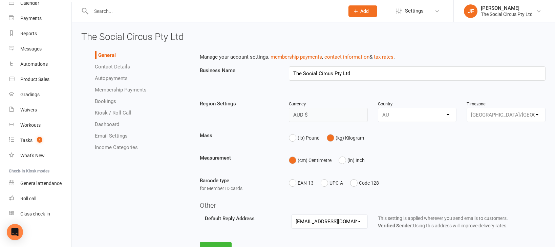
click at [116, 66] on link "Contact Details" at bounding box center [112, 67] width 35 height 6
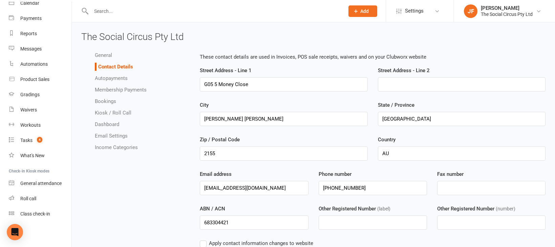
click at [120, 78] on link "Autopayments" at bounding box center [111, 78] width 33 height 6
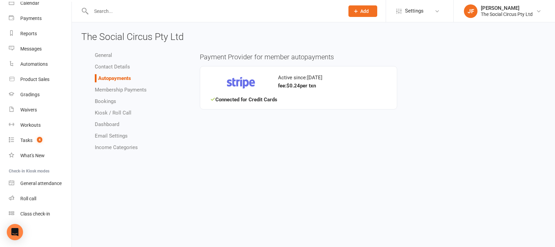
click at [121, 89] on link "Membership Payments" at bounding box center [121, 90] width 52 height 6
select select "1525"
select select "expire_class_packs_on_booking_attendance"
select select "allow_make_up_classes_for_expired_memberships_up_to_7d"
select select "reactivate_if_cancelled_30d_ago_or_earlier"
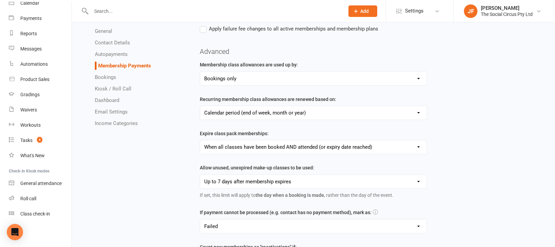
scroll to position [234, 0]
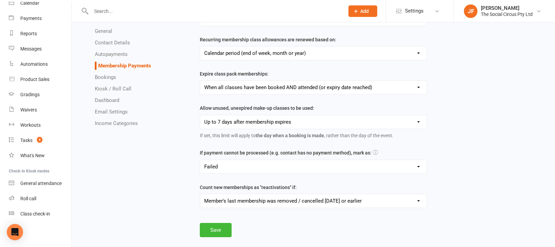
click at [109, 75] on link "Bookings" at bounding box center [105, 77] width 21 height 6
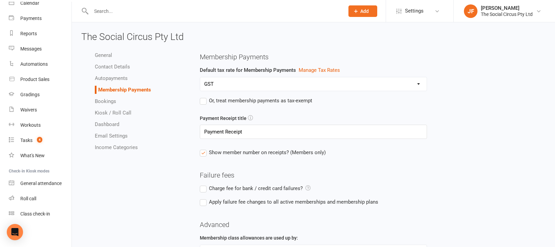
select select "send_booking_confirmation_email_to_none"
select select "send_booking_reminder_to_none"
select select "1"
select select "week"
select select "hour"
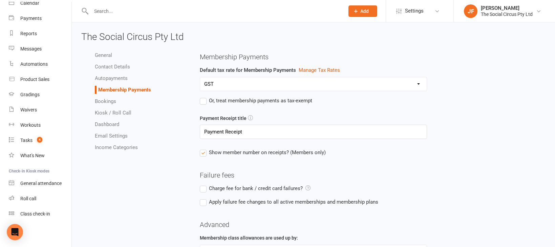
select select "hour"
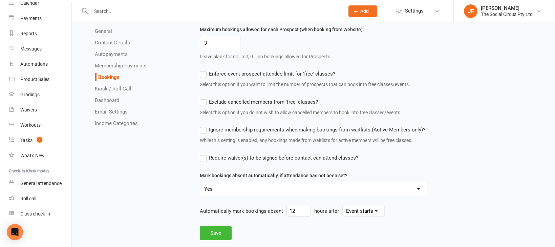
scroll to position [473, 0]
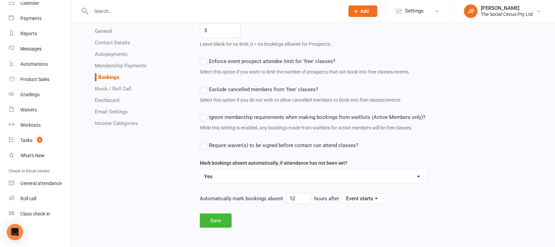
click at [120, 89] on link "Kiosk / Roll Call" at bounding box center [113, 89] width 37 height 6
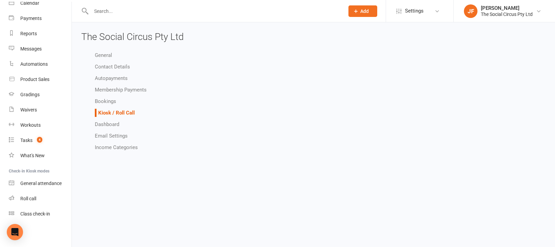
select select "all_attendees_sort_order_checked_in_desc"
select select "checked_in_attendee_sort_order_checked_in_desc"
select select "pending_attendee_sort_order_first_name_asc"
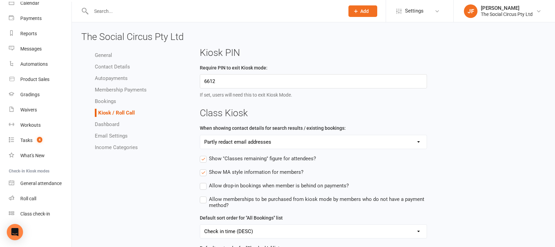
click at [114, 125] on link "Dashboard" at bounding box center [107, 124] width 24 height 6
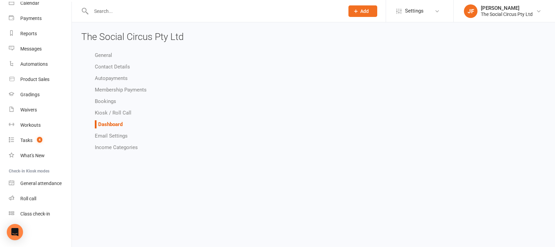
select select "show_tasks_for_owners_only"
select select "show_net_revenue_for_owners_only"
select select "show_monthly_revenue_for_owners_only"
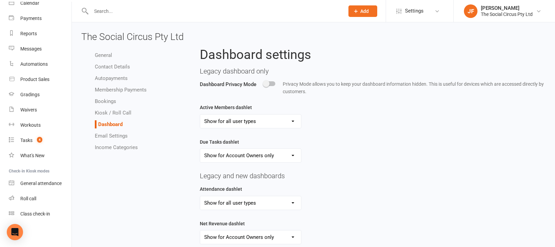
select select "show_tasks_for_owners_only"
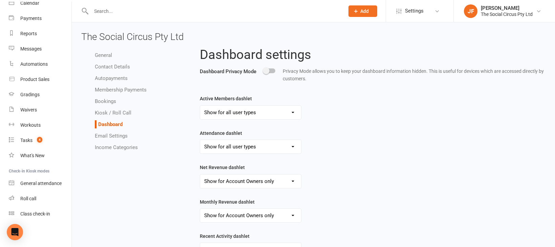
click at [102, 114] on link "Kiosk / Roll Call" at bounding box center [113, 113] width 37 height 6
select select "all_attendees_sort_order_checked_in_desc"
select select "checked_in_attendee_sort_order_checked_in_desc"
select select "pending_attendee_sort_order_first_name_asc"
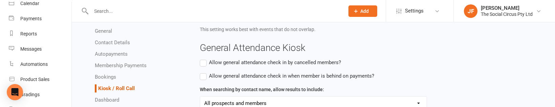
scroll to position [394, 0]
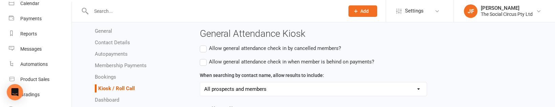
click at [175, 58] on li "Autopayments" at bounding box center [142, 54] width 95 height 8
click at [415, 9] on span "Settings" at bounding box center [414, 10] width 19 height 15
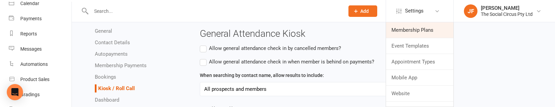
click at [413, 31] on link "Membership Plans" at bounding box center [419, 30] width 67 height 16
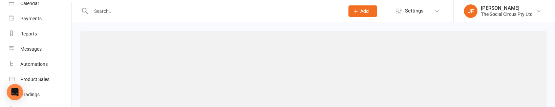
select select "100"
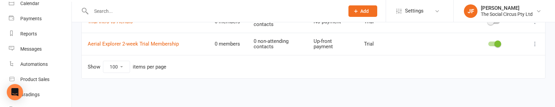
scroll to position [1348, 0]
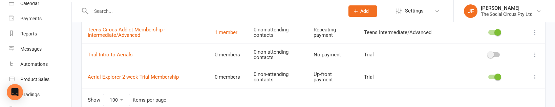
click at [494, 54] on div at bounding box center [494, 54] width 12 height 5
click at [488, 54] on input "checkbox" at bounding box center [488, 54] width 0 height 0
click at [494, 54] on div at bounding box center [494, 54] width 12 height 5
click at [488, 54] on input "checkbox" at bounding box center [488, 54] width 0 height 0
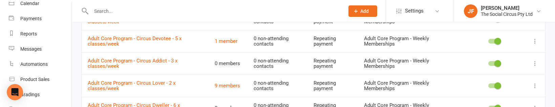
scroll to position [311, 0]
click at [495, 63] on span at bounding box center [497, 63] width 7 height 7
click at [488, 62] on input "checkbox" at bounding box center [488, 62] width 0 height 0
click at [495, 63] on div at bounding box center [494, 63] width 12 height 5
click at [488, 62] on input "checkbox" at bounding box center [488, 62] width 0 height 0
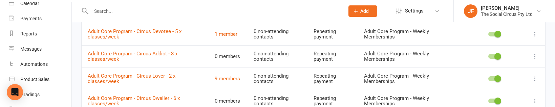
scroll to position [317, 0]
click at [139, 53] on link "Adult Core Program - Circus Addict - 3 x classes/week" at bounding box center [133, 57] width 90 height 12
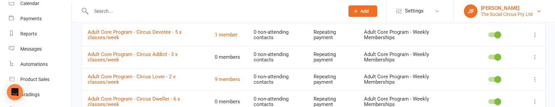
click at [487, 11] on div "The Social Circus Pty Ltd" at bounding box center [507, 14] width 52 height 6
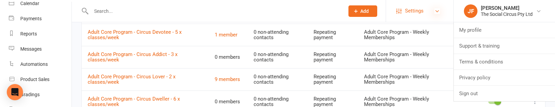
click at [437, 13] on icon at bounding box center [436, 10] width 5 height 5
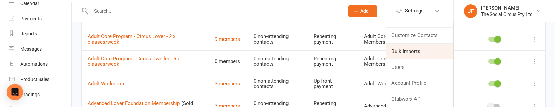
scroll to position [357, 0]
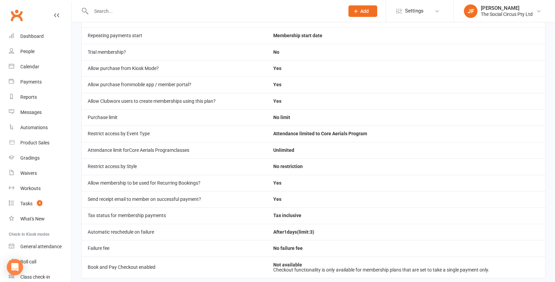
scroll to position [181, 0]
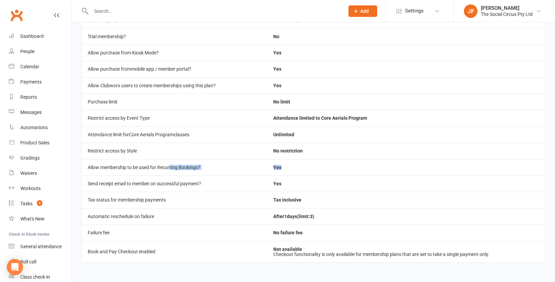
drag, startPoint x: 170, startPoint y: 169, endPoint x: 276, endPoint y: 171, distance: 106.4
click at [276, 171] on tr "Allow membership to be used for Recurring Bookings? Yes" at bounding box center [314, 167] width 464 height 16
click at [280, 253] on div "Checkout functionality is only available for membership plans that are set to t…" at bounding box center [406, 254] width 266 height 5
drag, startPoint x: 308, startPoint y: 253, endPoint x: 362, endPoint y: 254, distance: 54.5
click at [362, 254] on div "Checkout functionality is only available for membership plans that are set to t…" at bounding box center [406, 254] width 266 height 5
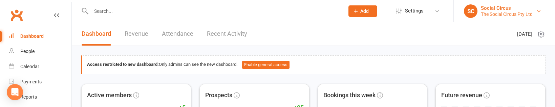
click at [504, 9] on div "Social Circus" at bounding box center [507, 8] width 52 height 6
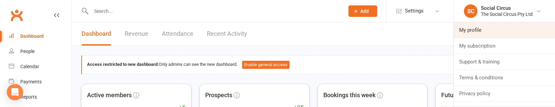
scroll to position [10, 0]
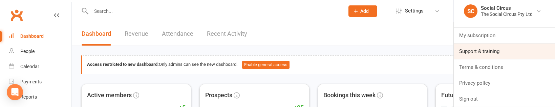
click at [483, 49] on link "Support & training" at bounding box center [504, 52] width 101 height 16
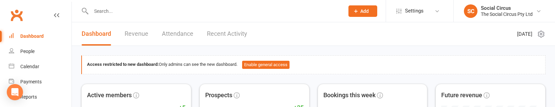
click at [503, 19] on li "SC Social Circus The Social Circus Pty Ltd My profile My subscription Support &…" at bounding box center [504, 11] width 102 height 22
click at [539, 34] on icon at bounding box center [541, 34] width 8 height 8
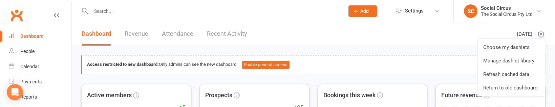
click at [539, 34] on icon at bounding box center [541, 34] width 8 height 8
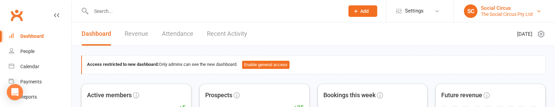
click at [488, 7] on div "Social Circus" at bounding box center [507, 8] width 52 height 6
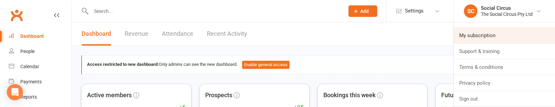
click at [474, 37] on link "My subscription" at bounding box center [504, 36] width 101 height 16
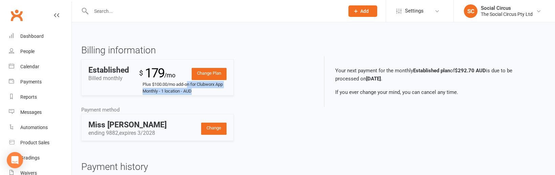
drag, startPoint x: 188, startPoint y: 85, endPoint x: 205, endPoint y: 89, distance: 17.6
click at [205, 89] on small "Plus $100.00/mo add-on for Clubworx App Monthly - 1 location - AUD" at bounding box center [185, 88] width 85 height 14
click at [258, 84] on div "Billing information Change Plan Established Billed monthly $ 179 /mo Plus $100.…" at bounding box center [194, 98] width 237 height 106
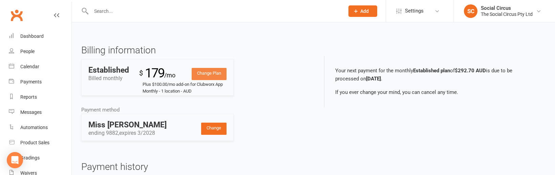
click at [215, 76] on link "Change Plan" at bounding box center [209, 74] width 35 height 12
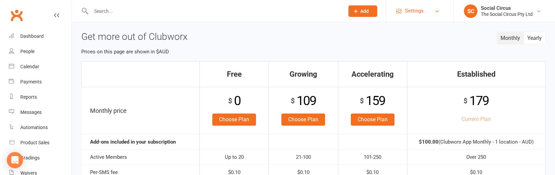
click at [427, 12] on link "Settings" at bounding box center [419, 10] width 47 height 15
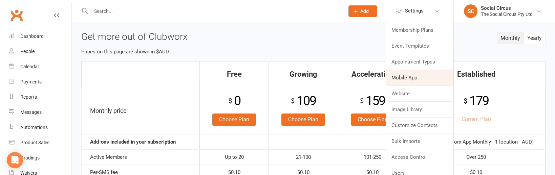
scroll to position [38, 0]
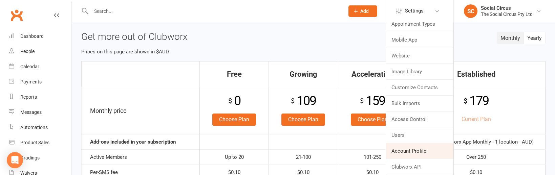
click at [417, 107] on link "Account Profile" at bounding box center [419, 152] width 67 height 16
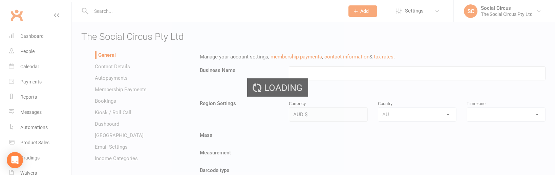
type input "The Social Circus Pty Ltd"
select select "Australia/Sydney"
select select "hello@socialcircusstudio.com.au"
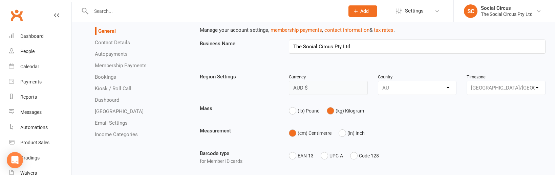
scroll to position [26, 0]
click at [142, 66] on link "Membership Payments" at bounding box center [121, 66] width 52 height 6
select select "1525"
select select "expire_class_packs_on_booking_attendance"
select select "allow_make_up_classes_for_expired_memberships_up_to_7d"
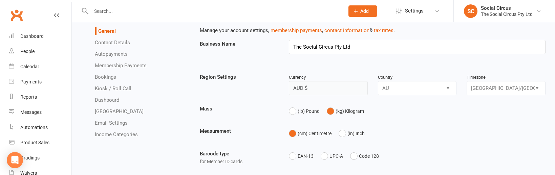
select select "reactivate_if_cancelled_30d_ago_or_earlier"
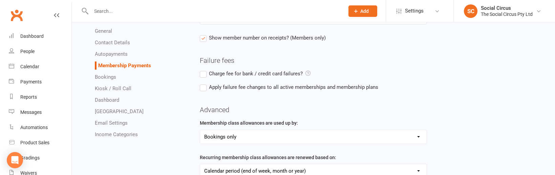
scroll to position [112, 0]
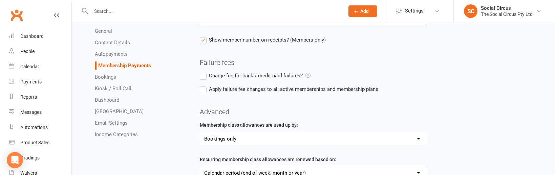
click at [243, 107] on select "Bookings only Bookings and General Attendances" at bounding box center [313, 139] width 227 height 14
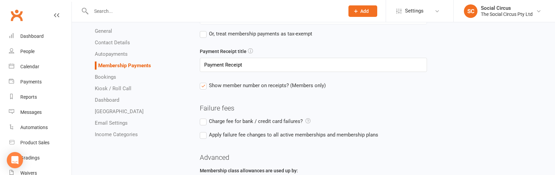
scroll to position [73, 0]
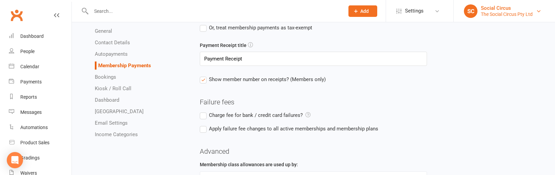
click at [499, 13] on div "The Social Circus Pty Ltd" at bounding box center [507, 14] width 52 height 6
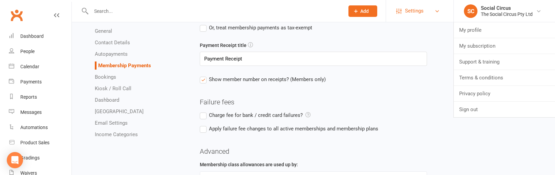
click at [418, 14] on span "Settings" at bounding box center [414, 10] width 19 height 15
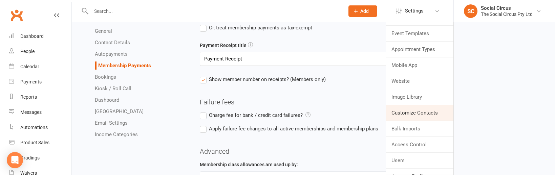
scroll to position [0, 0]
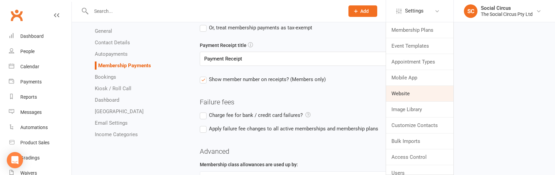
click at [405, 93] on link "Website" at bounding box center [419, 94] width 67 height 16
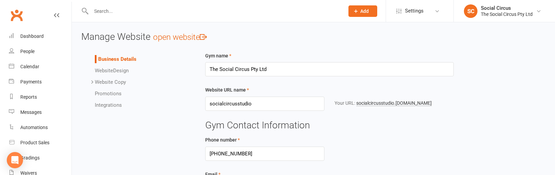
click at [118, 70] on link "Website Design" at bounding box center [112, 71] width 34 height 6
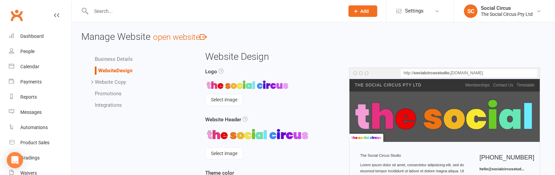
click at [114, 81] on link "Website Copy" at bounding box center [110, 82] width 31 height 6
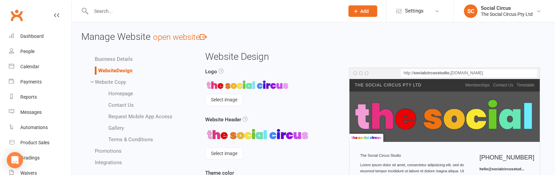
click at [122, 107] on link "Request Mobile App Access" at bounding box center [140, 117] width 64 height 6
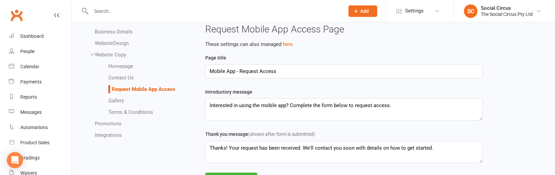
scroll to position [60, 0]
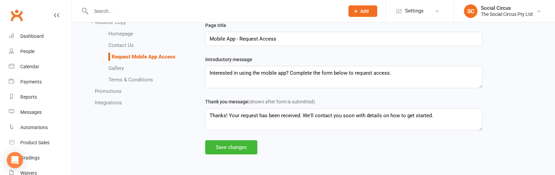
click at [112, 101] on link "Integrations" at bounding box center [108, 103] width 27 height 6
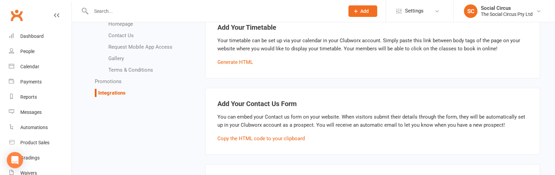
scroll to position [22, 0]
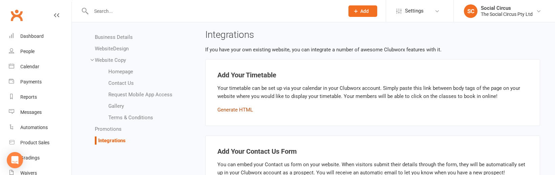
click at [230, 107] on button "Generate HTML" at bounding box center [235, 110] width 36 height 8
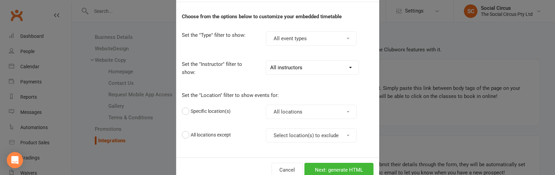
scroll to position [28, 0]
click at [193, 107] on button "All locations except" at bounding box center [206, 135] width 49 height 13
click at [186, 107] on button "Specific location(s)" at bounding box center [206, 111] width 49 height 13
click at [347, 107] on button "Next: generate HTML" at bounding box center [338, 171] width 69 height 14
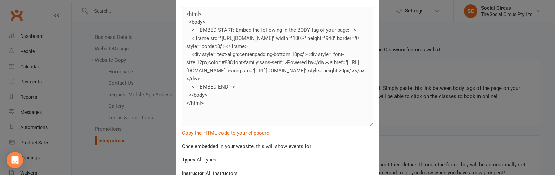
scroll to position [47, 0]
click at [428, 69] on div "Build Custom Timetable HTML Your custom timetable HTML is ready for use. <html>…" at bounding box center [277, 87] width 555 height 175
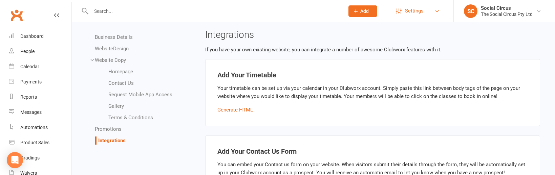
click at [412, 17] on span "Settings" at bounding box center [414, 10] width 19 height 15
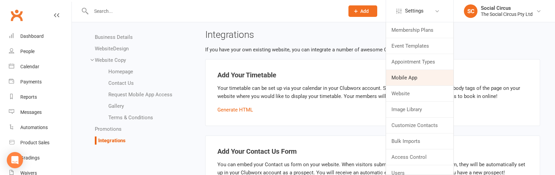
click at [405, 80] on link "Mobile App" at bounding box center [419, 78] width 67 height 16
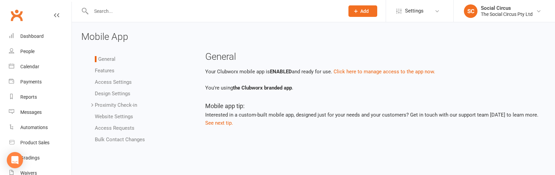
click at [110, 92] on link "Design Settings" at bounding box center [113, 94] width 36 height 6
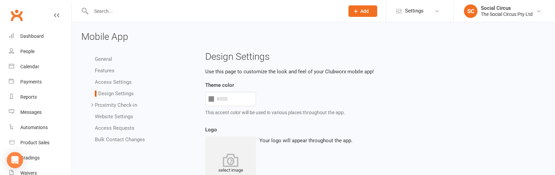
type input "#69d5c3"
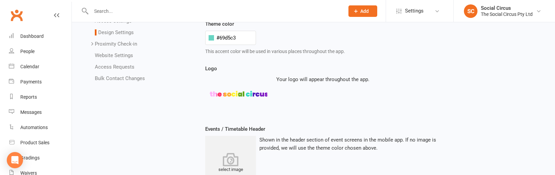
scroll to position [60, 0]
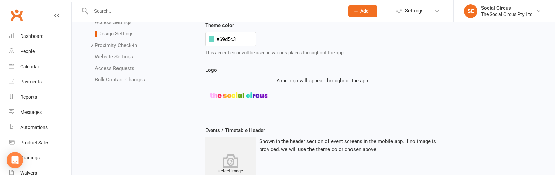
click at [120, 55] on link "Website Settings" at bounding box center [114, 57] width 38 height 6
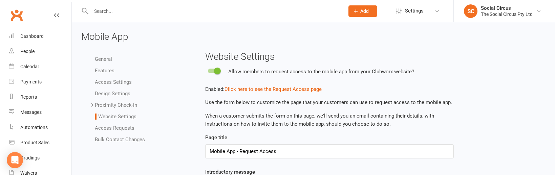
click at [111, 103] on link "Proximity Check-in" at bounding box center [116, 105] width 42 height 6
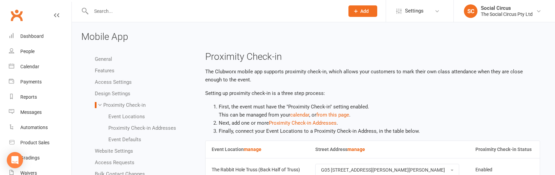
click at [128, 107] on link "Event Defaults" at bounding box center [124, 140] width 33 height 6
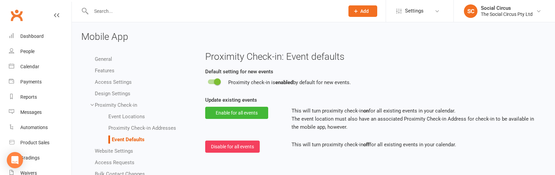
scroll to position [16, 0]
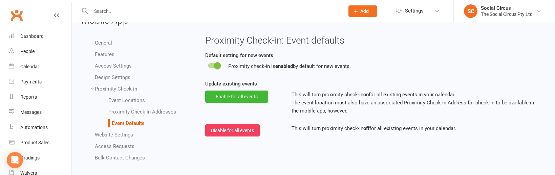
click at [117, 65] on link "Access Settings" at bounding box center [113, 66] width 37 height 6
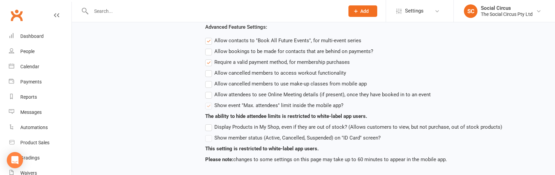
scroll to position [308, 0]
click at [210, 107] on label "Show member status (Active, Cancelled, Suspended) on "ID Card" screen?" at bounding box center [292, 137] width 175 height 8
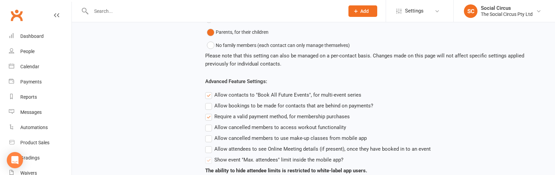
scroll to position [252, 0]
click at [223, 107] on label "Allow cancelled members to use make-up classes from mobile app" at bounding box center [286, 139] width 162 height 8
click at [210, 107] on input "Allow cancelled members to use make-up classes from mobile app" at bounding box center [207, 135] width 4 height 0
click at [223, 107] on label "Allow cancelled members to use make-up classes from mobile app" at bounding box center [286, 139] width 162 height 8
click at [210, 107] on input "Allow cancelled members to use make-up classes from mobile app" at bounding box center [207, 135] width 4 height 0
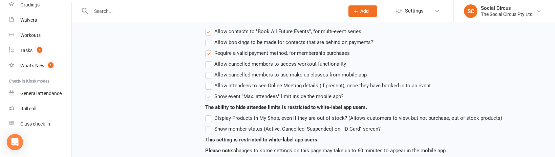
scroll to position [153, 0]
click at [30, 66] on div "What's New" at bounding box center [32, 65] width 24 height 5
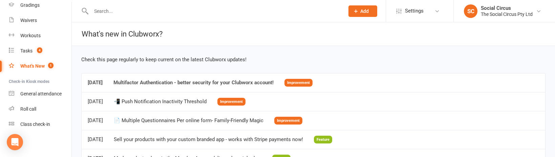
click at [168, 85] on div "Multifactor Authentication - better security for your Clubworx account!" at bounding box center [193, 83] width 160 height 6
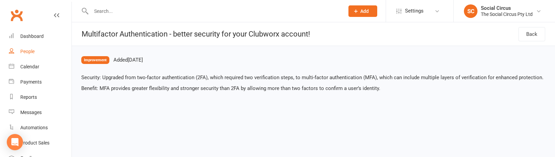
click at [33, 53] on div "People" at bounding box center [27, 51] width 14 height 5
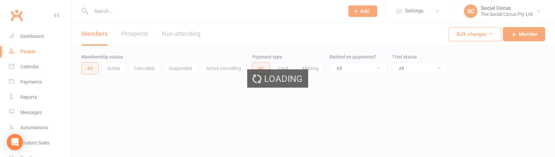
select select "100"
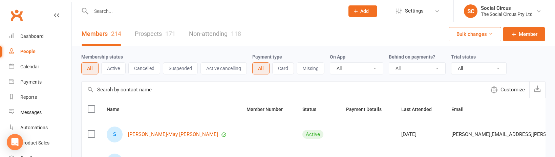
click at [111, 13] on input "text" at bounding box center [214, 10] width 251 height 9
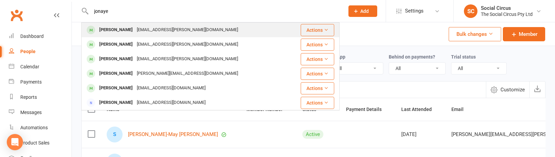
type input "jonaye"
click at [120, 30] on div "[PERSON_NAME]" at bounding box center [116, 30] width 38 height 10
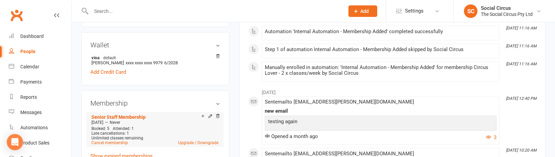
scroll to position [190, 0]
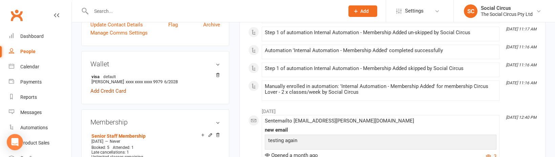
click at [111, 90] on link "Add Credit Card" at bounding box center [108, 91] width 36 height 8
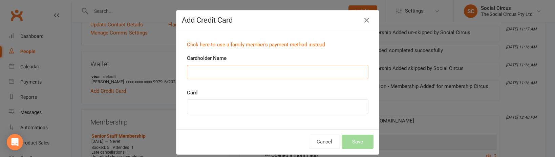
click at [213, 72] on input "Cardholder Name" at bounding box center [277, 72] width 181 height 14
click at [282, 73] on input "Cardholder Name" at bounding box center [277, 72] width 181 height 14
type input "[PERSON_NAME]"
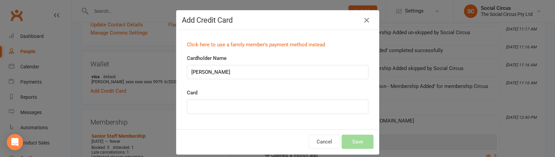
click at [239, 107] on div at bounding box center [277, 107] width 181 height 15
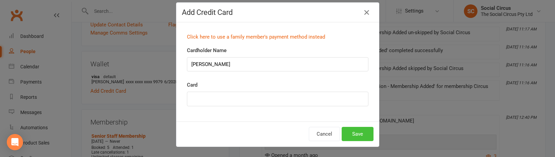
click at [354, 107] on button "Save" at bounding box center [358, 134] width 32 height 14
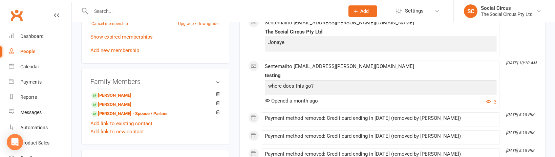
scroll to position [341, 0]
click at [131, 107] on link "[PERSON_NAME] - Spouse / Partner" at bounding box center [129, 113] width 77 height 7
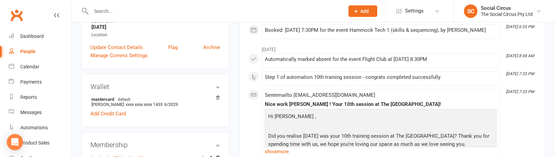
scroll to position [182, 0]
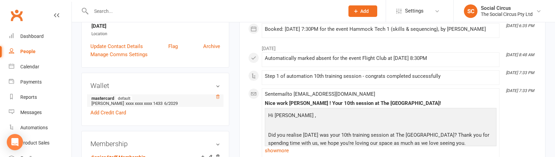
click at [219, 95] on icon at bounding box center [217, 97] width 3 height 4
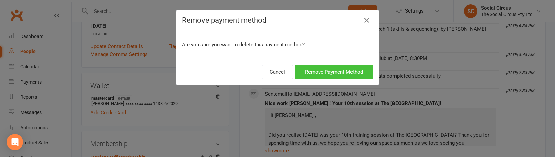
click at [340, 74] on button "Remove Payment Method" at bounding box center [334, 72] width 79 height 14
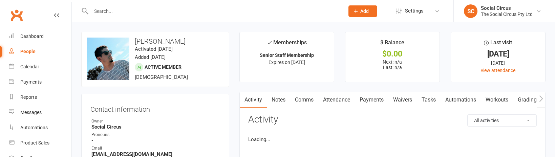
scroll to position [182, 0]
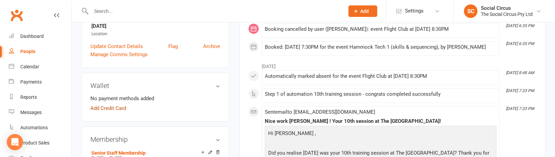
click at [115, 108] on link "Add Credit Card" at bounding box center [108, 108] width 36 height 8
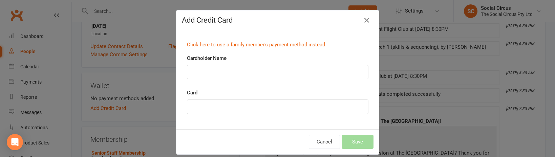
click at [266, 62] on div "Cardholder Name" at bounding box center [277, 66] width 181 height 25
click at [365, 21] on icon "button" at bounding box center [367, 20] width 8 height 8
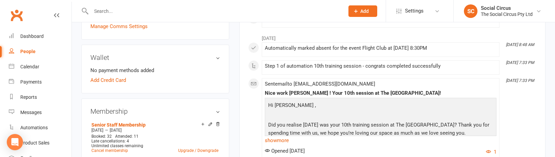
scroll to position [221, 0]
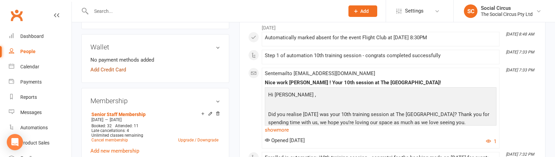
click at [109, 66] on link "Add Credit Card" at bounding box center [108, 70] width 36 height 8
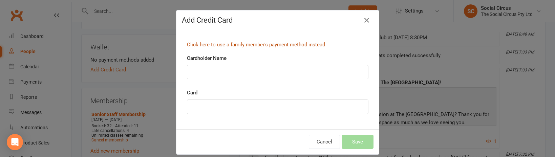
click at [285, 44] on link "Click here to use a family member's payment method instead" at bounding box center [256, 45] width 138 height 6
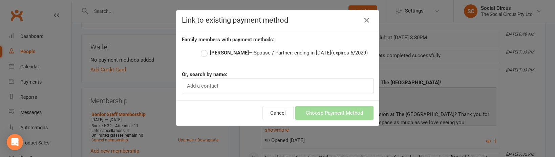
click at [216, 56] on label "[PERSON_NAME] – Spouse / Partner: ending in [DATE] (expires 6/2029)" at bounding box center [284, 53] width 167 height 8
click at [205, 49] on input "[PERSON_NAME] – Spouse / Partner: ending in [DATE] (expires 6/2029)" at bounding box center [203, 49] width 4 height 0
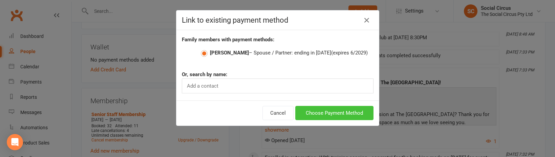
click at [319, 114] on button "Choose Payment Method" at bounding box center [334, 113] width 78 height 14
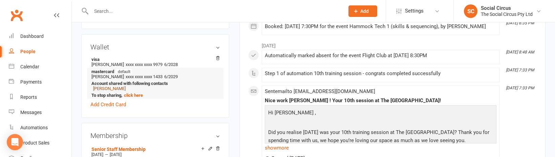
click at [108, 86] on link "[PERSON_NAME]" at bounding box center [109, 88] width 33 height 5
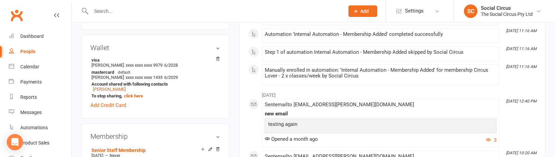
scroll to position [206, 0]
click at [194, 85] on strong "Account shared with following contacts" at bounding box center [153, 84] width 125 height 5
click at [217, 59] on icon at bounding box center [217, 59] width 5 height 5
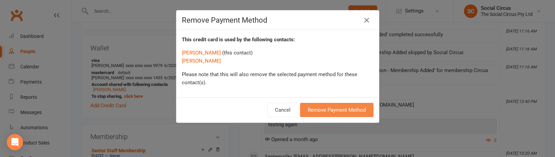
click at [336, 109] on button "Remove Payment Method" at bounding box center [336, 110] width 73 height 14
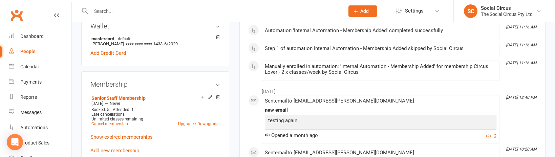
scroll to position [229, 0]
click at [121, 51] on link "Add Credit Card" at bounding box center [108, 52] width 36 height 8
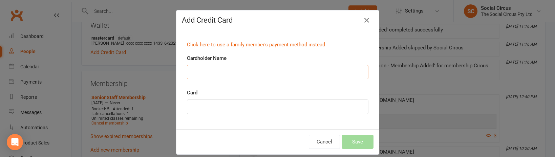
click at [239, 74] on input "Cardholder Name" at bounding box center [277, 72] width 181 height 14
type input "[PERSON_NAME]"
click at [359, 143] on button "Save" at bounding box center [358, 142] width 32 height 14
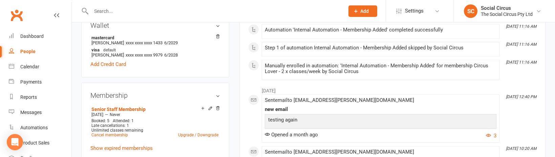
click at [139, 7] on input "text" at bounding box center [214, 10] width 251 height 9
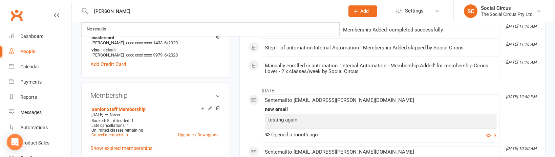
type input "[PERSON_NAME]"
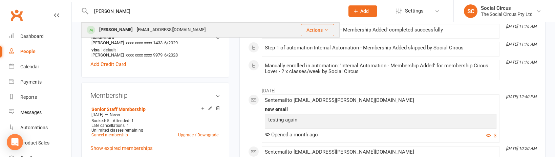
click at [164, 30] on div "[EMAIL_ADDRESS][DOMAIN_NAME]" at bounding box center [171, 30] width 73 height 10
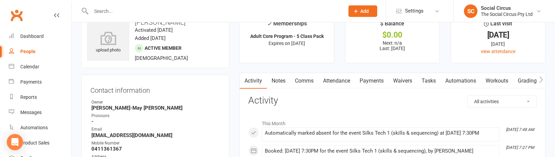
scroll to position [15, 0]
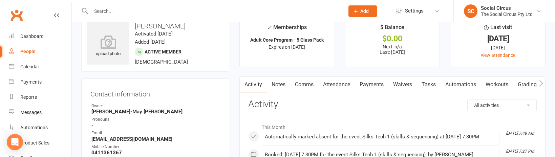
click at [332, 86] on link "Attendance" at bounding box center [336, 85] width 37 height 16
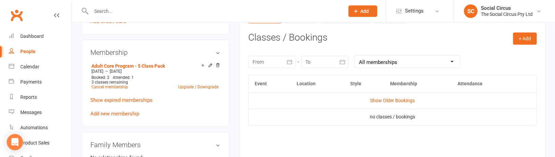
scroll to position [270, 0]
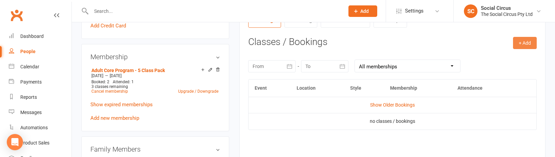
click at [519, 43] on button "+ Add" at bounding box center [525, 43] width 24 height 12
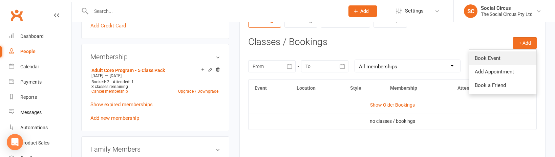
click at [499, 57] on link "Book Event" at bounding box center [502, 58] width 67 height 14
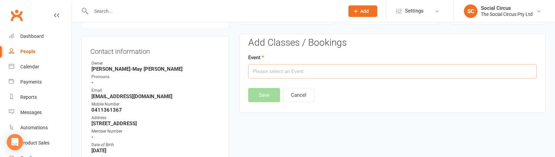
click at [316, 74] on input "text" at bounding box center [392, 71] width 288 height 14
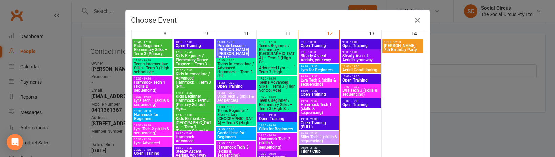
scroll to position [214, 0]
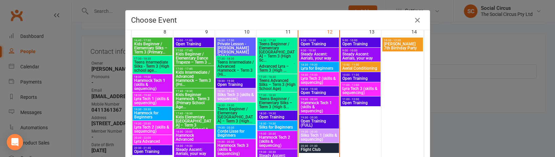
click at [314, 138] on span "Silks Tech 1 (skills & sequencing)" at bounding box center [318, 137] width 37 height 8
type input "Silks Tech 1 (skills & sequencing) - [DATE] 7:30:00 PM"
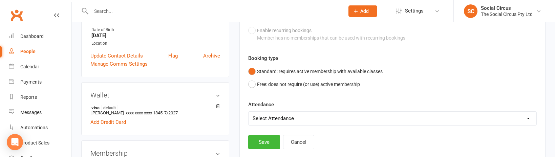
scroll to position [174, 0]
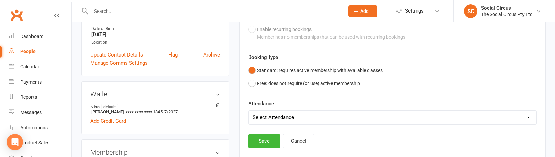
click at [273, 117] on select "Select Attendance Attended Absent" at bounding box center [393, 118] width 288 height 14
select select "0"
click at [267, 138] on button "Save" at bounding box center [264, 141] width 32 height 14
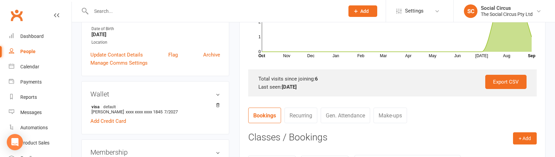
scroll to position [15, 0]
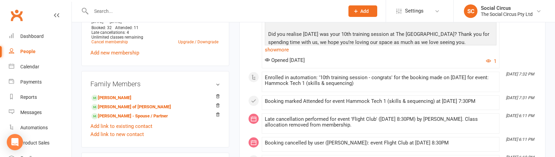
scroll to position [329, 0]
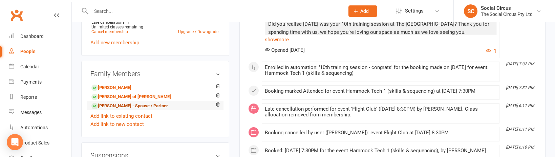
click at [141, 105] on link "Jonaye Ferreira - Spouse / Partner" at bounding box center [129, 106] width 77 height 7
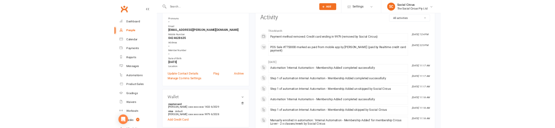
scroll to position [103, 0]
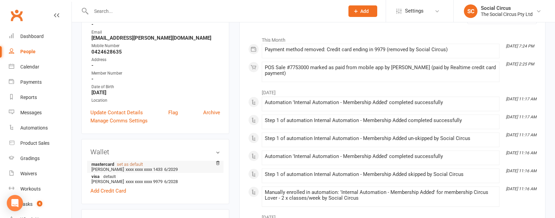
click at [127, 157] on link "set as default" at bounding box center [130, 164] width 26 height 5
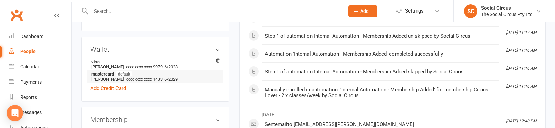
scroll to position [195, 0]
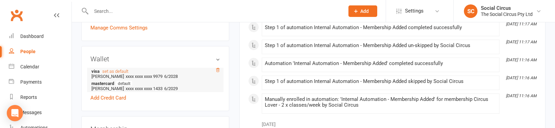
click at [219, 68] on icon at bounding box center [217, 70] width 5 height 5
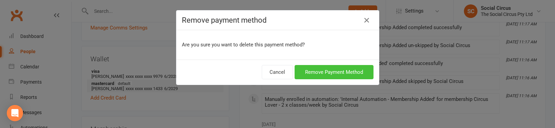
click at [341, 69] on button "Remove Payment Method" at bounding box center [334, 72] width 79 height 14
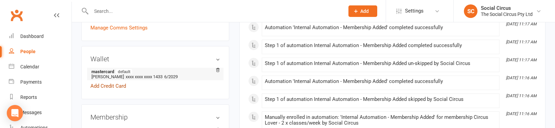
click at [114, 84] on link "Add Credit Card" at bounding box center [108, 86] width 36 height 8
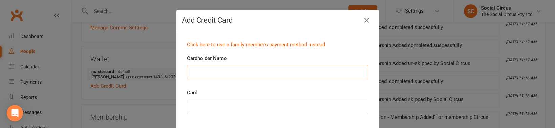
click at [241, 71] on input "Cardholder Name" at bounding box center [277, 72] width 181 height 14
type input "Jonaye Ferreira"
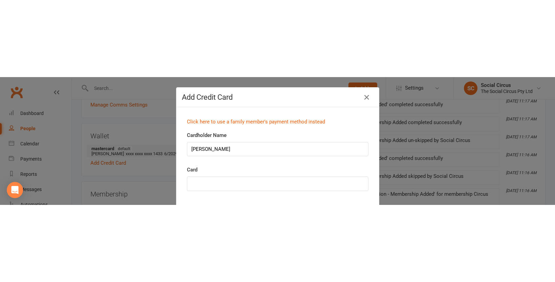
scroll to position [37, 0]
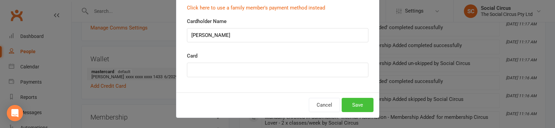
click at [351, 103] on button "Save" at bounding box center [358, 105] width 32 height 14
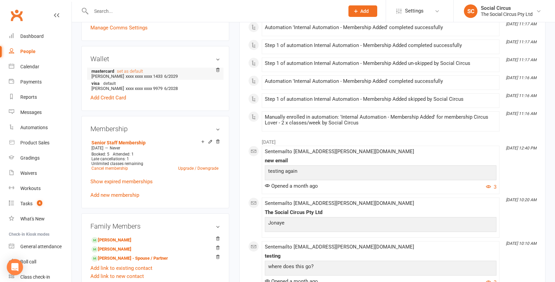
click at [143, 14] on input "text" at bounding box center [214, 10] width 251 height 9
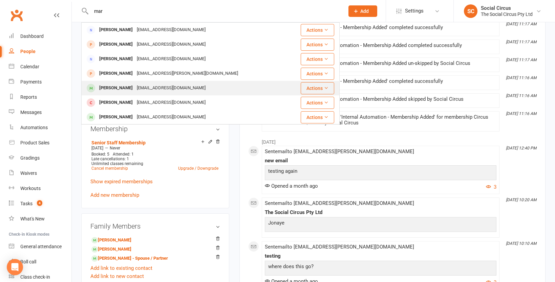
type input "mar"
click at [107, 94] on div "Marica Basson Maricabasson1@gmail.com" at bounding box center [189, 88] width 214 height 14
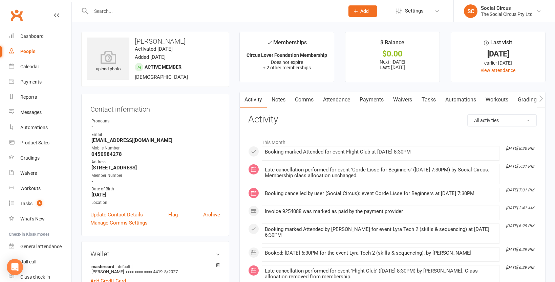
click at [336, 100] on link "Attendance" at bounding box center [336, 100] width 37 height 16
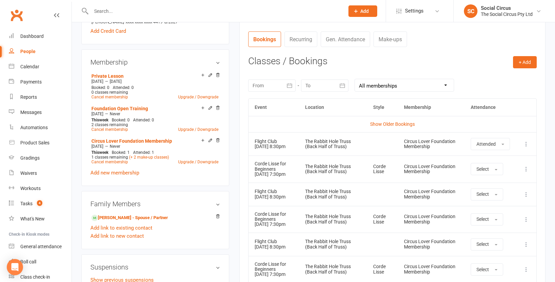
scroll to position [251, 0]
click at [388, 28] on contact-attendance "Attendance Number of visits past 12 months Nov Dec Jan Feb Mar Apr May Jun Jul …" at bounding box center [392, 144] width 288 height 563
click at [388, 34] on link "Make-ups" at bounding box center [390, 38] width 34 height 16
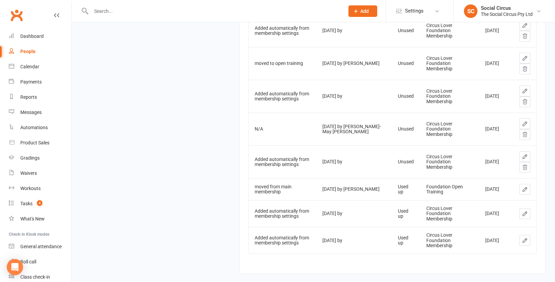
scroll to position [1275, 0]
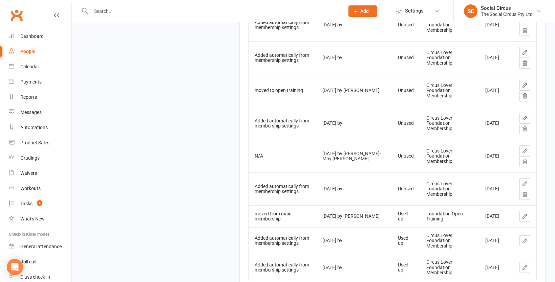
click at [523, 150] on icon at bounding box center [525, 151] width 4 height 4
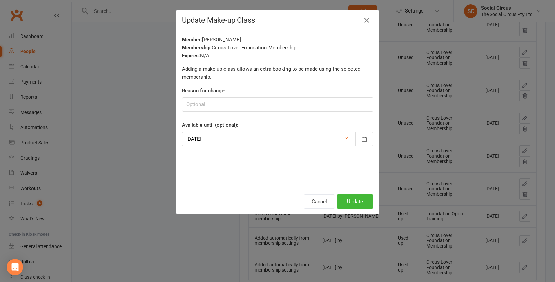
click at [307, 139] on div at bounding box center [278, 139] width 192 height 14
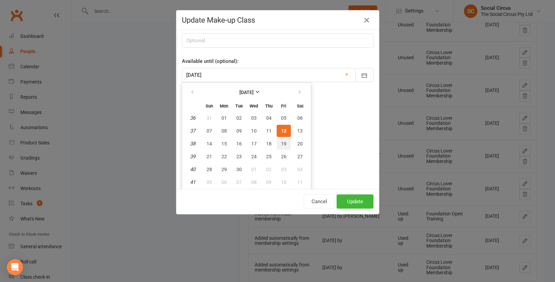
click at [282, 144] on span "19" at bounding box center [283, 143] width 5 height 5
type input "[DATE]"
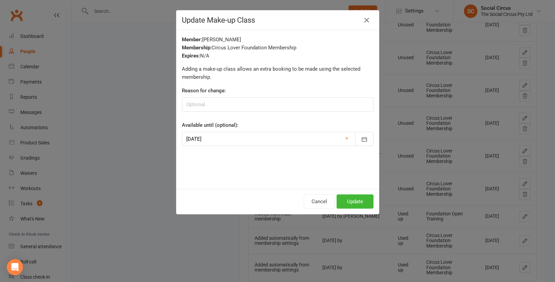
scroll to position [0, 0]
click at [358, 157] on button "Update" at bounding box center [355, 202] width 37 height 14
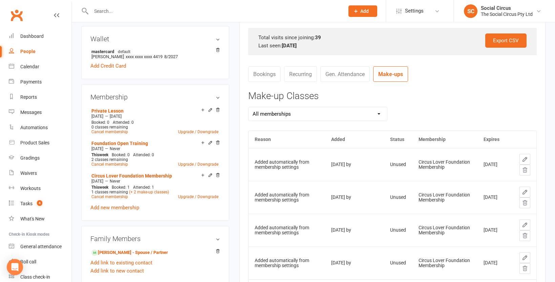
scroll to position [170, 0]
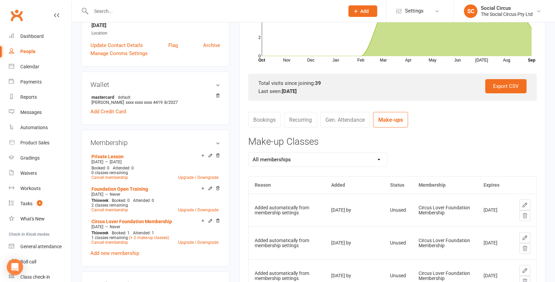
click at [269, 122] on link "Bookings" at bounding box center [264, 120] width 33 height 16
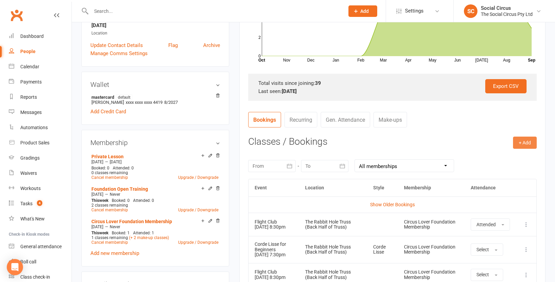
click at [520, 141] on button "+ Add" at bounding box center [525, 143] width 24 height 12
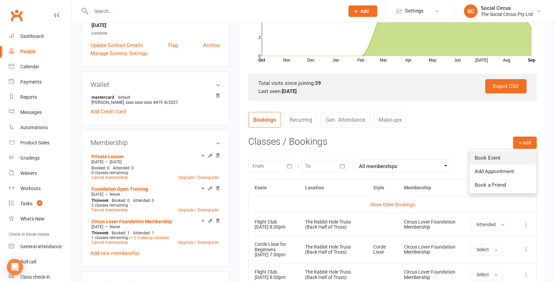
click at [490, 157] on link "Book Event" at bounding box center [502, 158] width 67 height 14
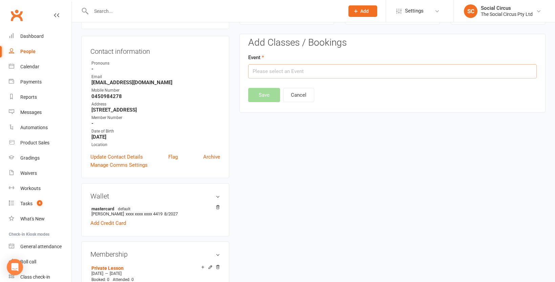
click at [357, 73] on input "text" at bounding box center [392, 71] width 288 height 14
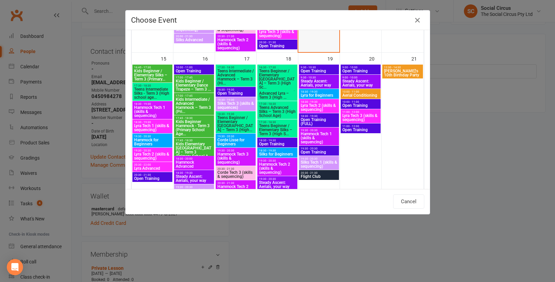
scroll to position [354, 0]
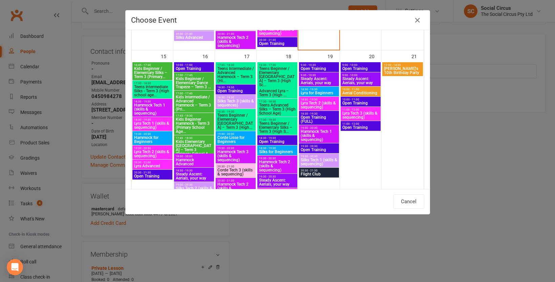
click at [316, 100] on span "18:30 - 19:30" at bounding box center [318, 99] width 37 height 3
type input "Lyra Tech 2 (skills & sequencing) - Sep 19, 2025 6:30:00 PM"
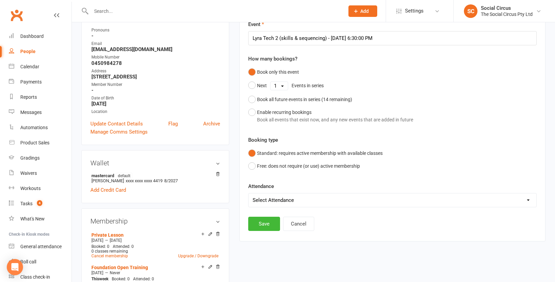
scroll to position [102, 0]
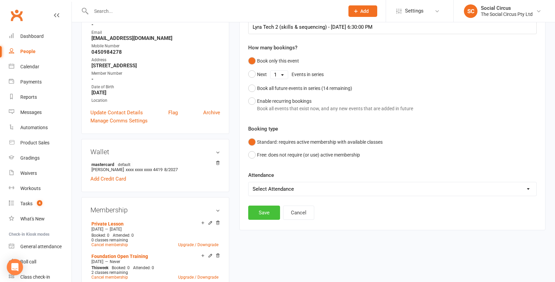
click at [269, 157] on button "Save" at bounding box center [264, 213] width 32 height 14
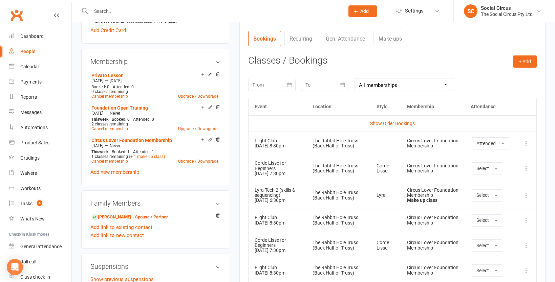
scroll to position [257, 0]
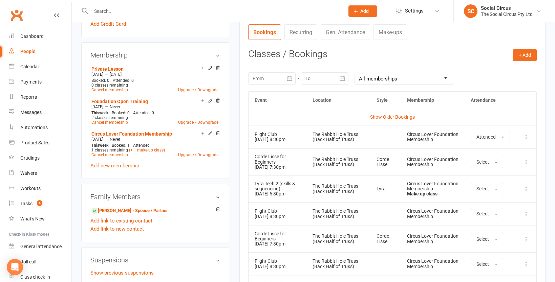
click at [413, 157] on div "Circus Lover Foundation Membership" at bounding box center [432, 186] width 51 height 10
click at [522, 52] on button "+ Add" at bounding box center [525, 55] width 24 height 12
click at [507, 70] on link "Book Event" at bounding box center [502, 71] width 67 height 14
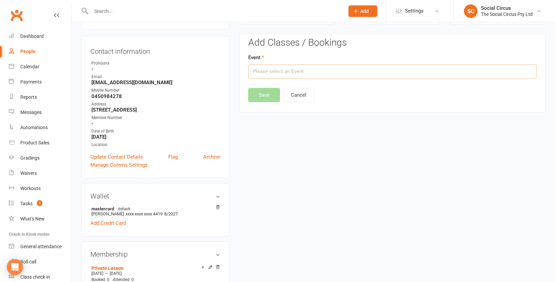
click at [377, 69] on input "text" at bounding box center [392, 71] width 288 height 14
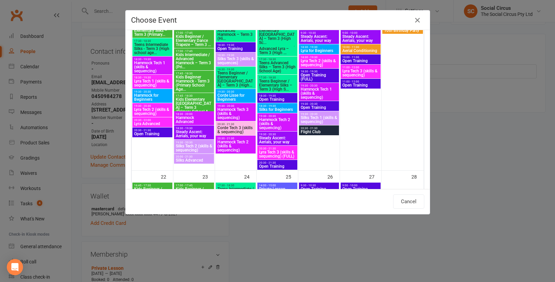
scroll to position [397, 0]
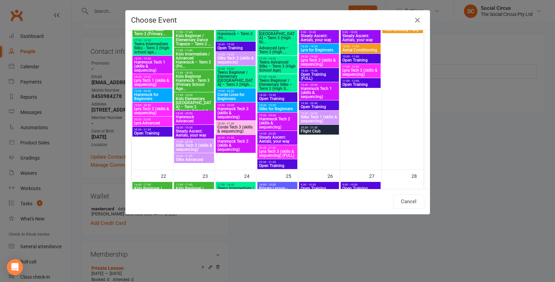
click at [266, 153] on span "Lyra Tech 3 (skills & sequencing) (FULL)" at bounding box center [277, 154] width 37 height 8
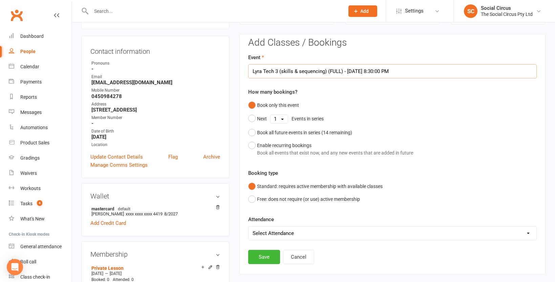
click at [397, 71] on input "Lyra Tech 3 (skills & sequencing) (FULL) - Sep 18, 2025 8:30:00 PM" at bounding box center [392, 71] width 288 height 14
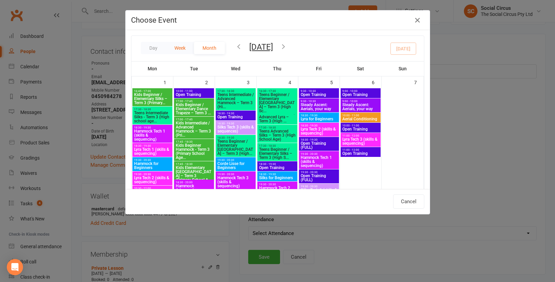
click at [175, 47] on button "Week" at bounding box center [180, 48] width 28 height 12
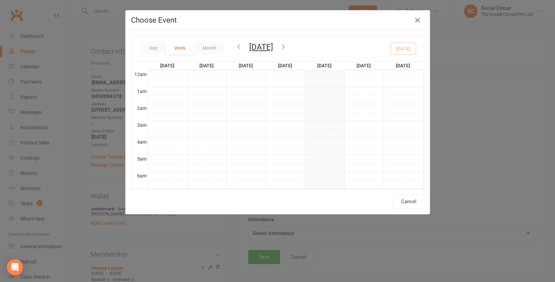
scroll to position [153, 0]
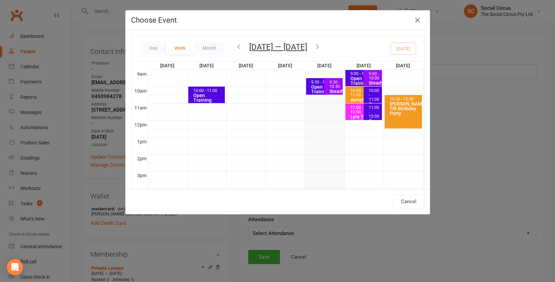
click at [319, 46] on icon "button" at bounding box center [317, 46] width 7 height 7
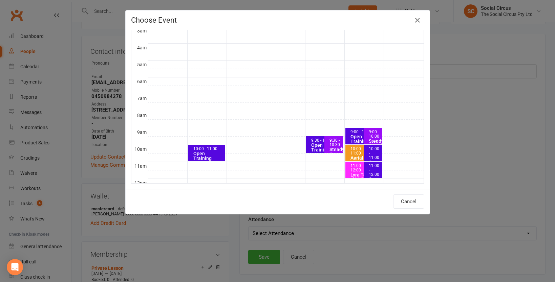
scroll to position [0, 0]
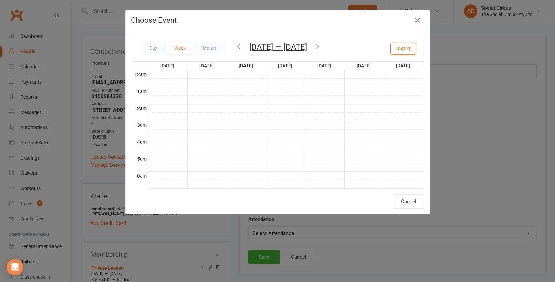
click at [321, 46] on icon "button" at bounding box center [317, 46] width 7 height 7
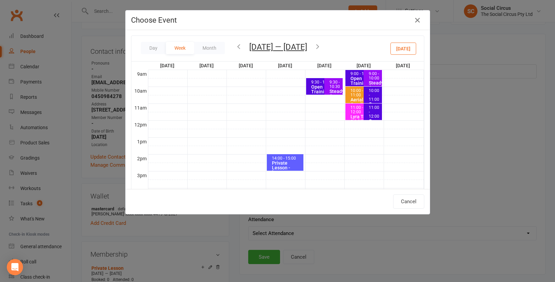
scroll to position [188, 0]
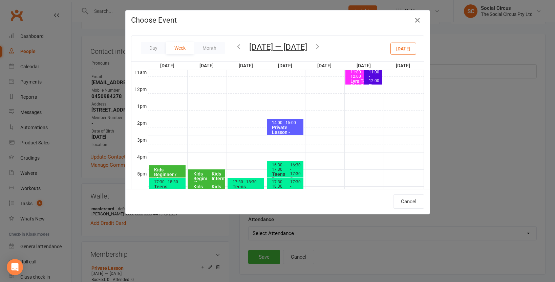
click at [237, 45] on icon "button" at bounding box center [238, 46] width 7 height 7
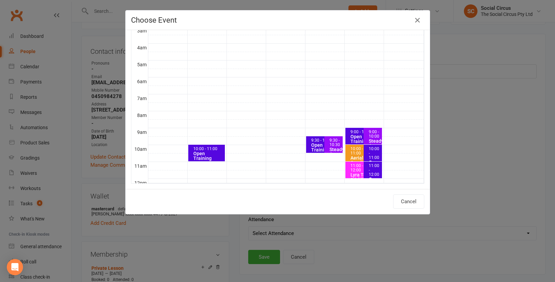
scroll to position [0, 0]
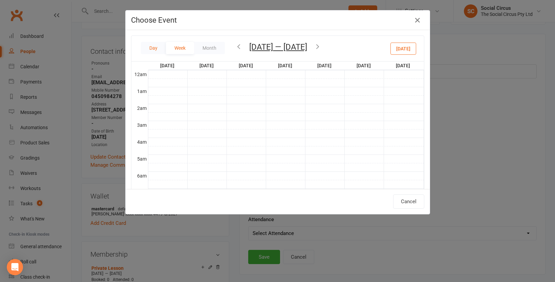
click at [151, 47] on button "Day" at bounding box center [153, 48] width 25 height 12
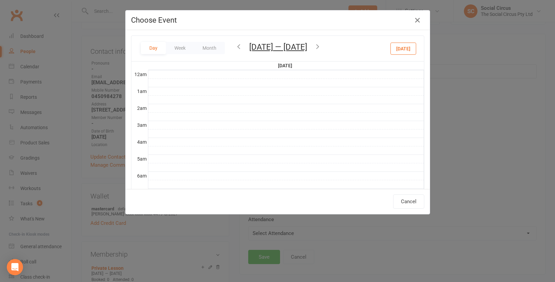
scroll to position [153, 0]
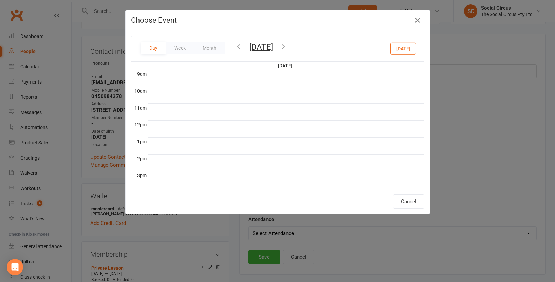
click at [287, 45] on icon "button" at bounding box center [283, 46] width 7 height 7
click at [273, 45] on button "Wednesday, Sep 17, 2025" at bounding box center [261, 46] width 24 height 9
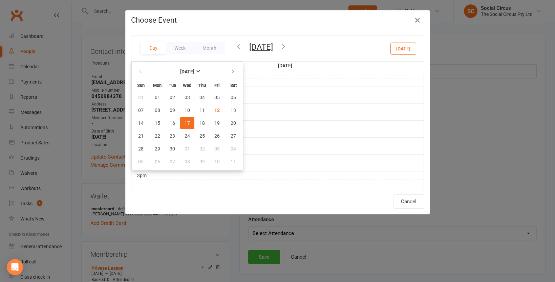
click at [273, 45] on button "Wednesday, Sep 17, 2025" at bounding box center [261, 46] width 24 height 9
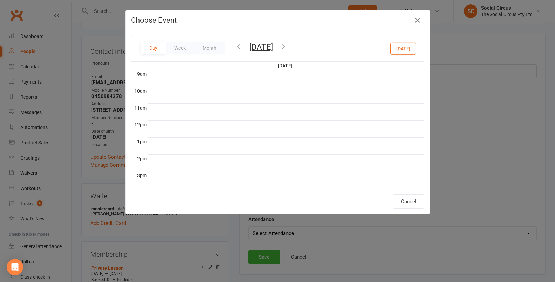
click at [287, 47] on icon "button" at bounding box center [283, 46] width 7 height 7
click at [287, 45] on icon "button" at bounding box center [283, 46] width 7 height 7
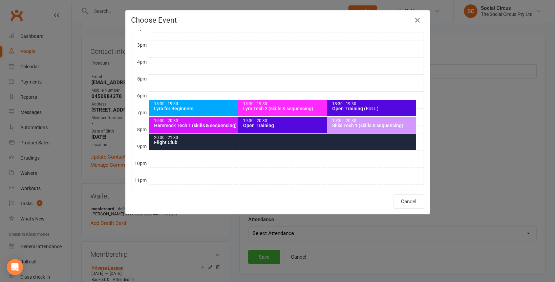
scroll to position [89, 0]
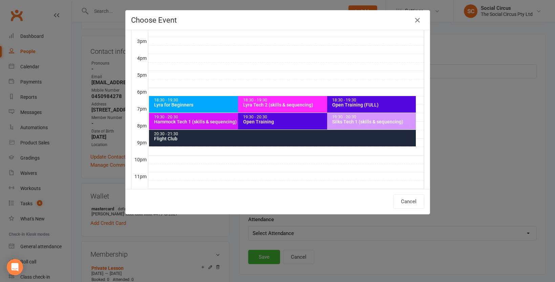
click at [204, 121] on div "Hammock Tech 1 (skills & sequencing)" at bounding box center [236, 122] width 165 height 5
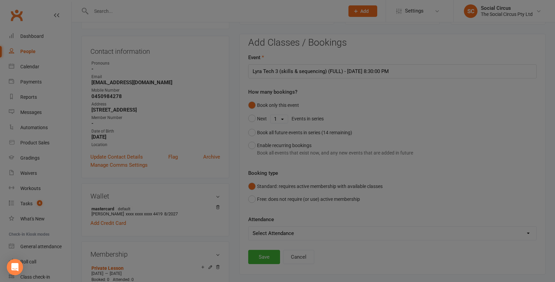
type input "Hammock Tech 1 (skills & sequencing) - Sep 19, 2025 7:30:00 PM"
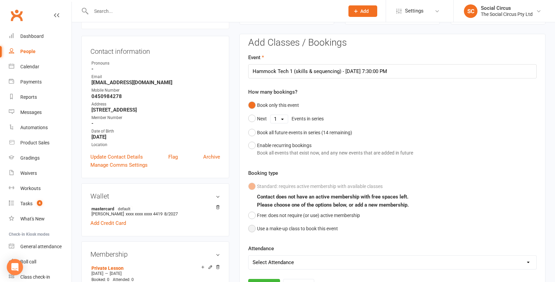
click at [279, 157] on button "Use a make-up class to book this event" at bounding box center [293, 228] width 90 height 13
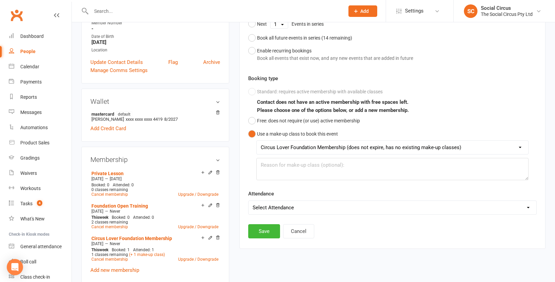
scroll to position [174, 0]
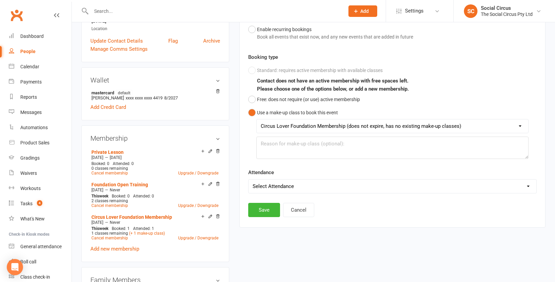
click at [367, 127] on select "Circus Lover Foundation Membership (does not expire, has no existing make-up cl…" at bounding box center [393, 127] width 272 height 14
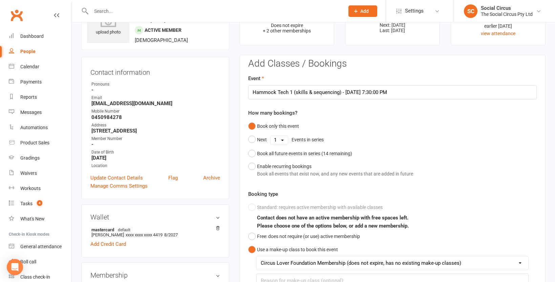
scroll to position [0, 0]
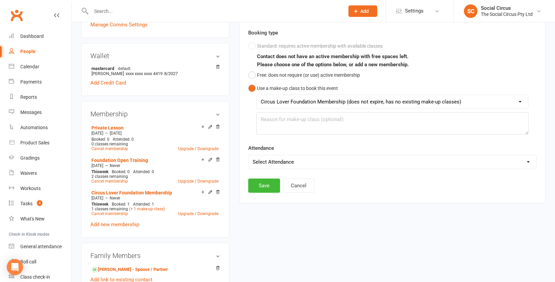
scroll to position [208, 0]
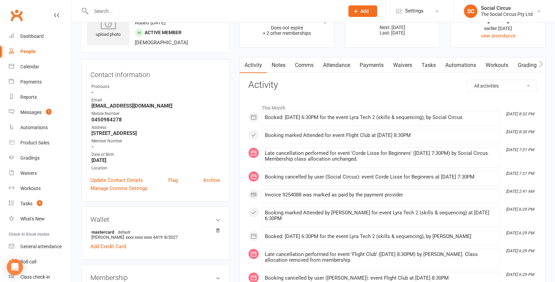
scroll to position [34, 0]
click at [341, 65] on link "Attendance" at bounding box center [336, 66] width 37 height 16
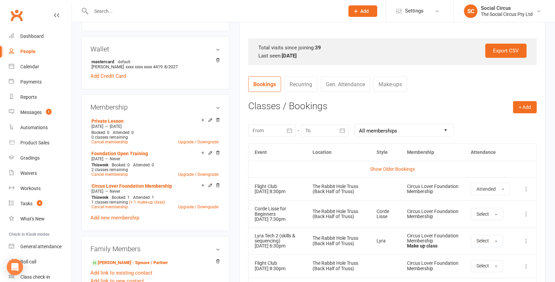
scroll to position [237, 0]
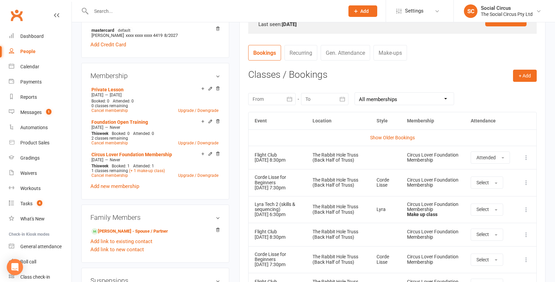
click at [390, 47] on link "Make-ups" at bounding box center [390, 53] width 34 height 16
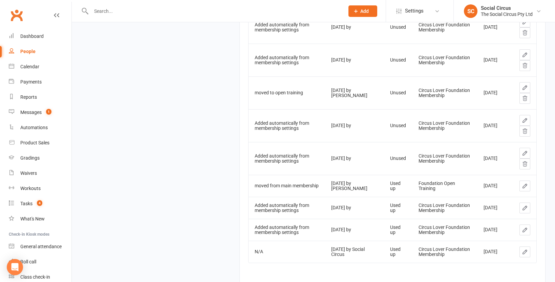
scroll to position [1271, 0]
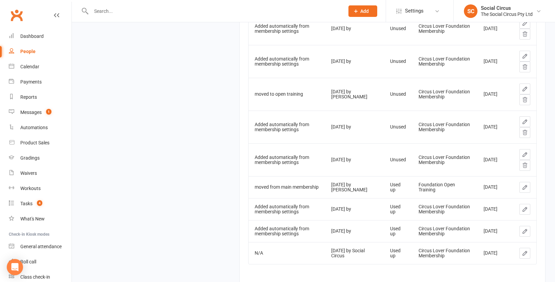
click at [523, 153] on icon at bounding box center [525, 155] width 6 height 6
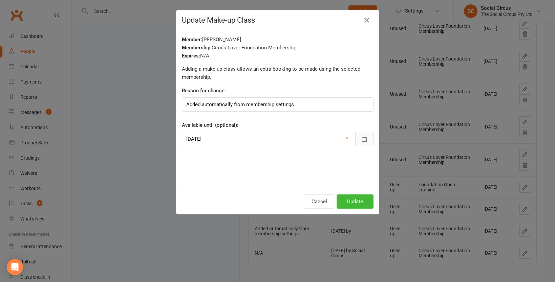
click at [360, 138] on button "button" at bounding box center [364, 139] width 18 height 14
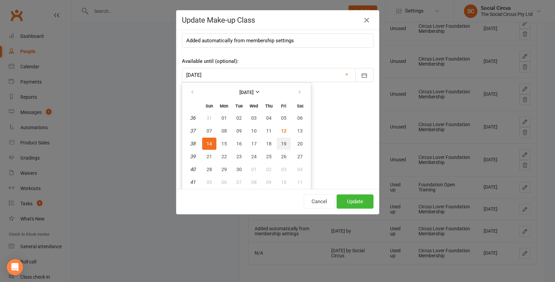
click at [283, 141] on span "19" at bounding box center [283, 143] width 5 height 5
type input "[DATE]"
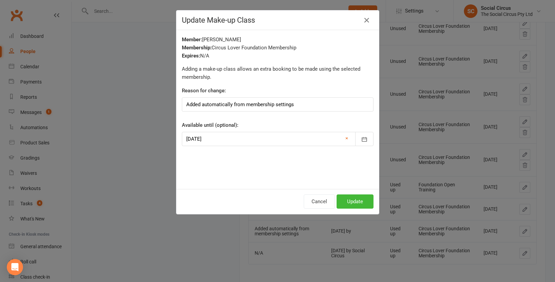
scroll to position [0, 0]
click at [353, 203] on button "Update" at bounding box center [355, 202] width 37 height 14
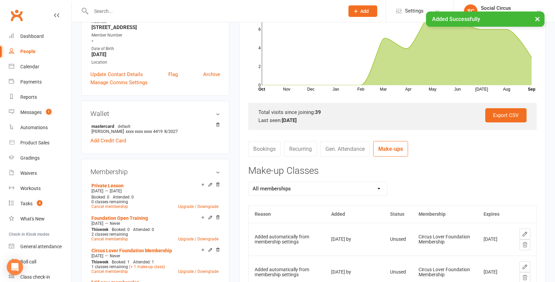
scroll to position [155, 0]
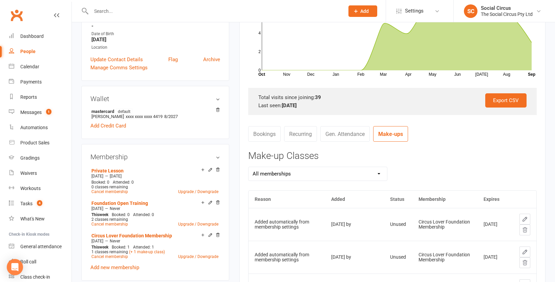
click at [265, 131] on link "Bookings" at bounding box center [264, 134] width 33 height 16
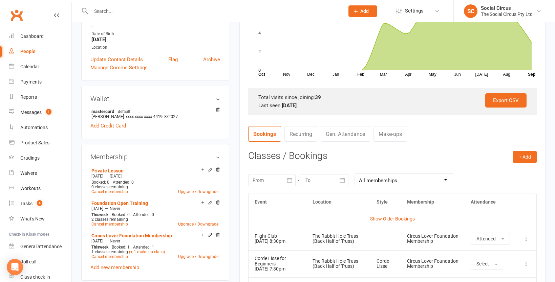
scroll to position [163, 0]
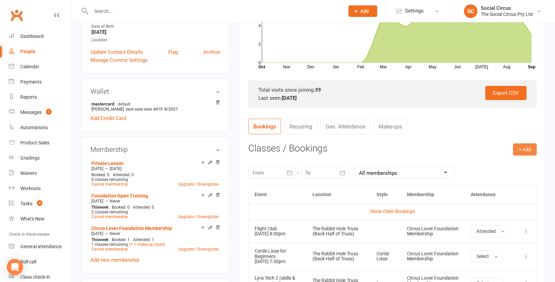
click at [523, 149] on button "+ Add" at bounding box center [525, 150] width 24 height 12
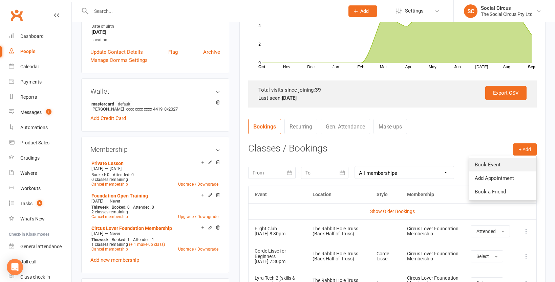
click at [497, 167] on link "Book Event" at bounding box center [502, 165] width 67 height 14
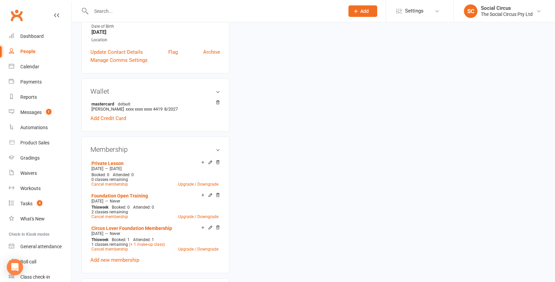
scroll to position [58, 0]
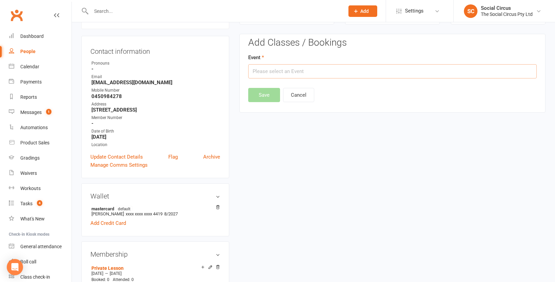
click at [335, 67] on input "text" at bounding box center [392, 71] width 288 height 14
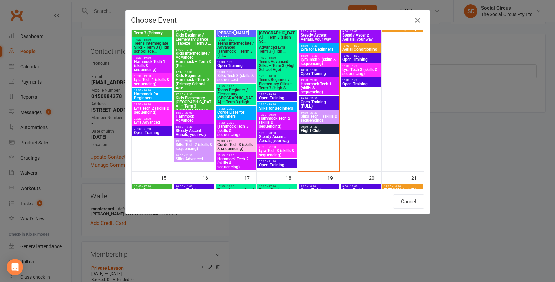
scroll to position [233, 0]
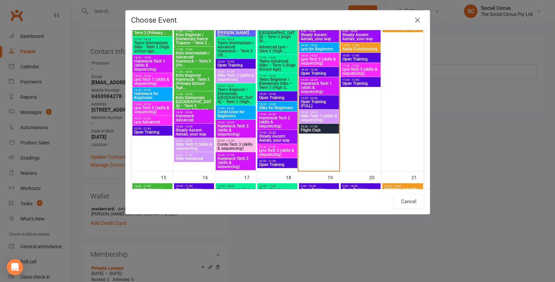
click at [322, 85] on span "Hammock Tech 1 (skills & sequencing)" at bounding box center [318, 88] width 37 height 12
type input "Hammock Tech 1 (skills & sequencing) - [DATE] 7:30:00 PM"
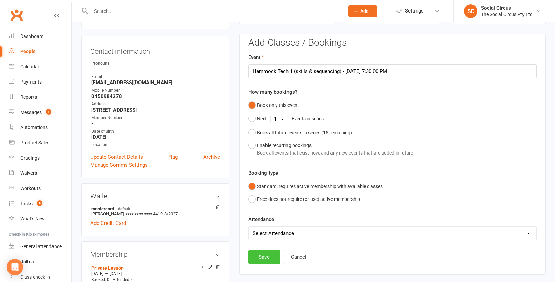
click at [267, 257] on button "Save" at bounding box center [264, 257] width 32 height 14
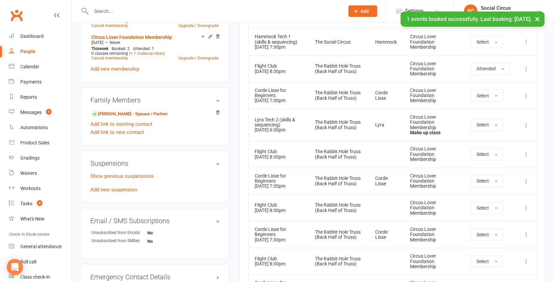
scroll to position [355, 0]
